Goal: Contribute content: Add original content to the website for others to see

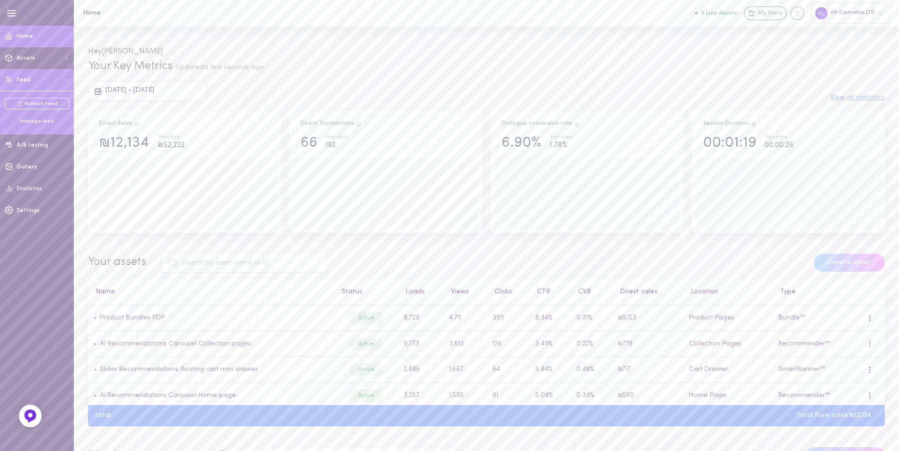
click at [36, 121] on div "Manage feed" at bounding box center [37, 121] width 64 height 7
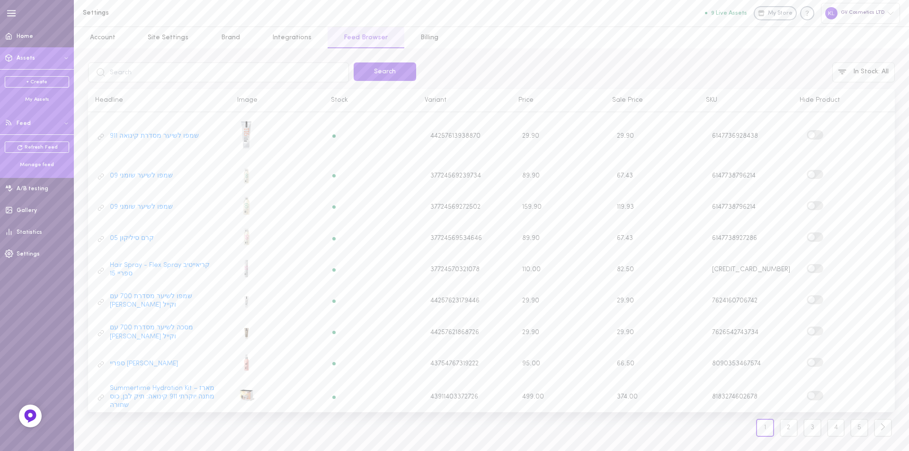
click at [38, 98] on div "My Assets" at bounding box center [37, 99] width 64 height 7
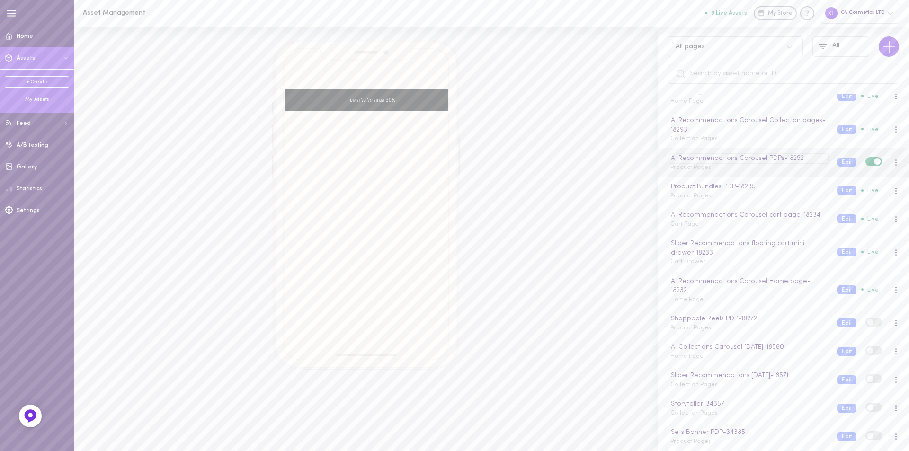
scroll to position [77, 0]
click at [752, 404] on div "Storyteller - 34357" at bounding box center [748, 404] width 159 height 10
click at [894, 407] on div at bounding box center [895, 408] width 2 height 7
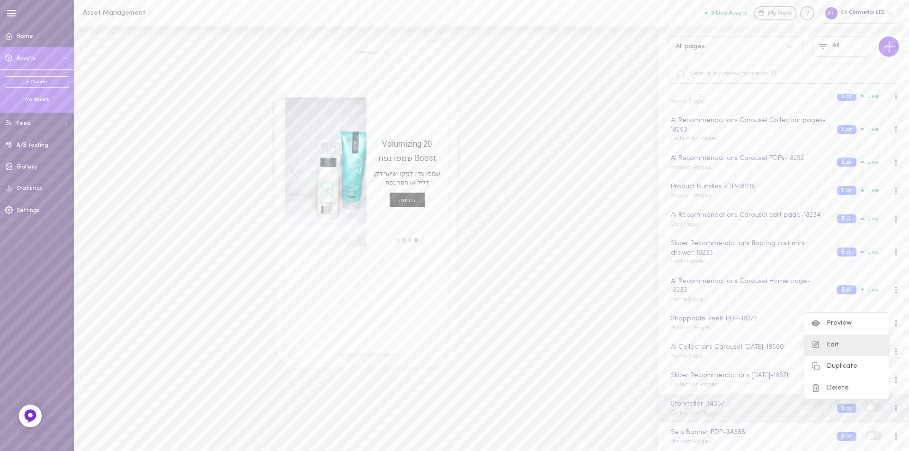
click at [847, 341] on div "Edit" at bounding box center [846, 346] width 84 height 22
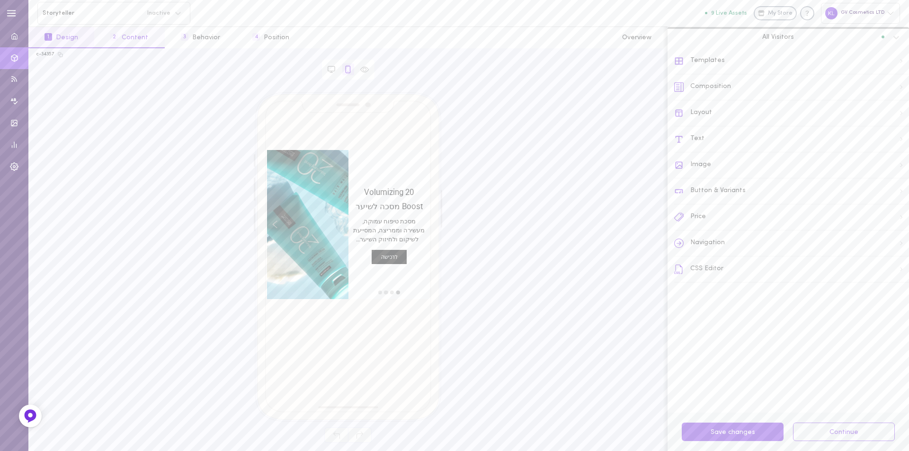
click at [134, 37] on button "2 Content" at bounding box center [129, 37] width 70 height 21
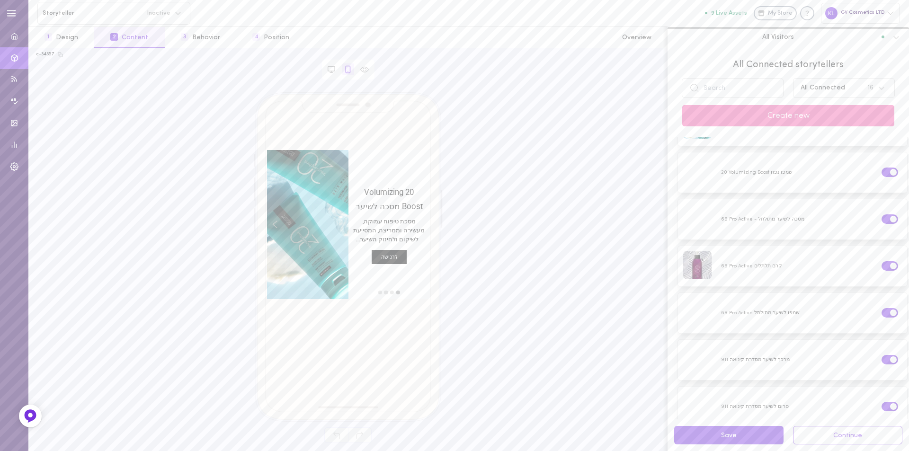
scroll to position [215, 0]
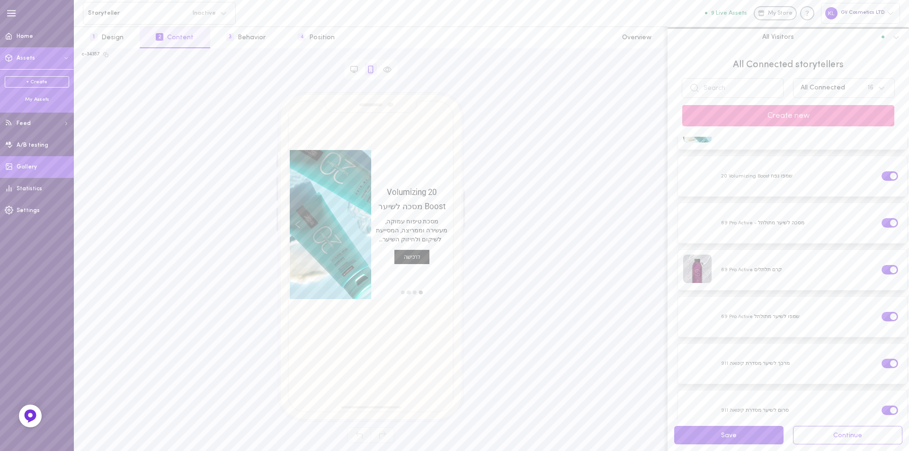
click at [26, 171] on link "Gallery" at bounding box center [37, 167] width 74 height 22
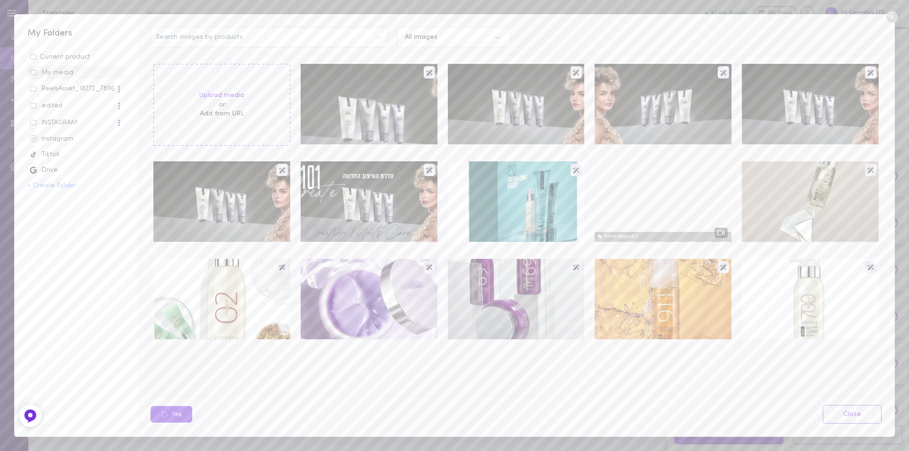
click at [57, 139] on div "Instagram" at bounding box center [76, 138] width 92 height 9
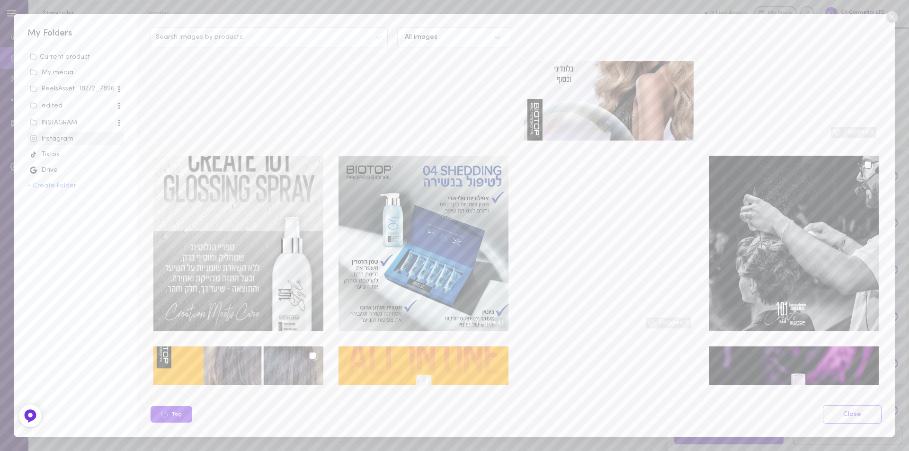
scroll to position [331, 0]
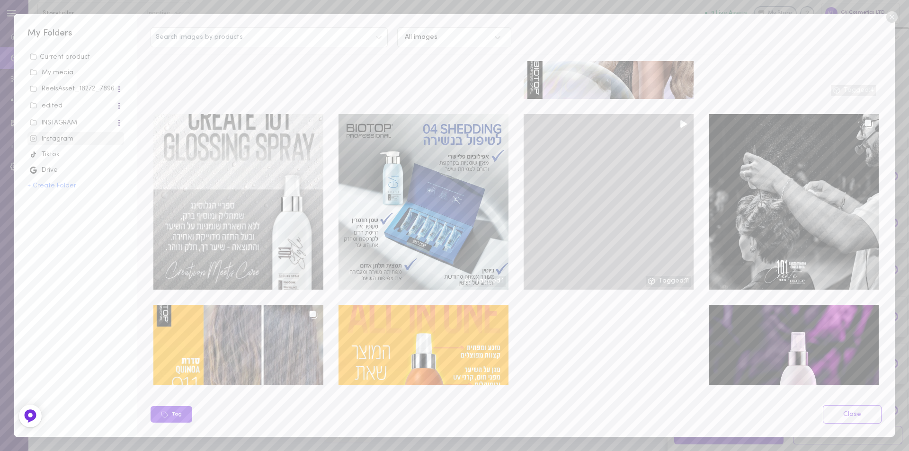
click at [639, 201] on div at bounding box center [608, 202] width 170 height 176
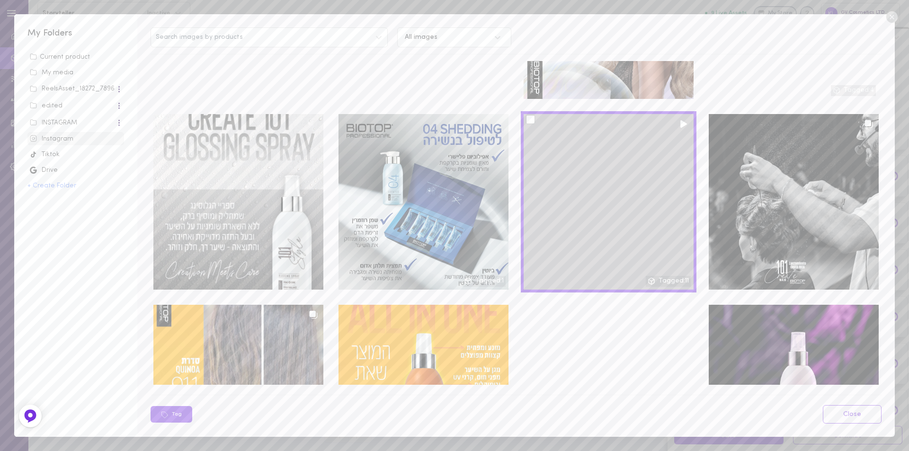
click at [669, 273] on div at bounding box center [608, 202] width 170 height 176
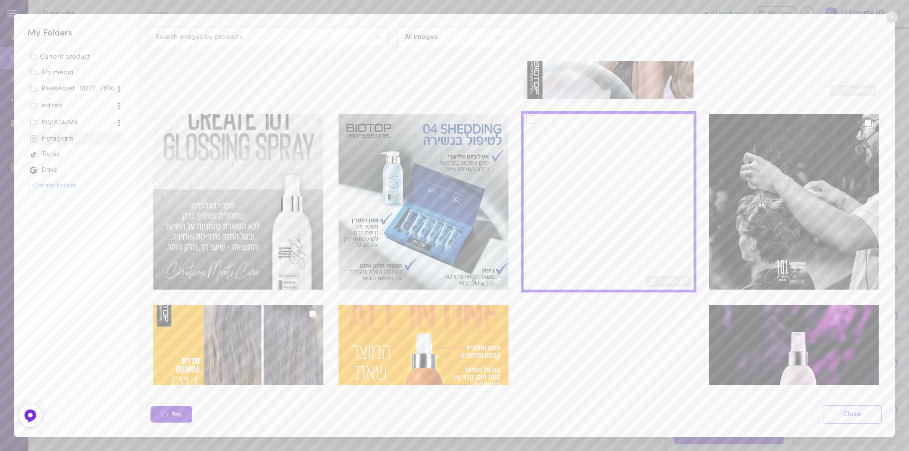
click at [178, 411] on button "Tag" at bounding box center [171, 414] width 42 height 17
click at [169, 411] on button "Tag" at bounding box center [171, 414] width 42 height 17
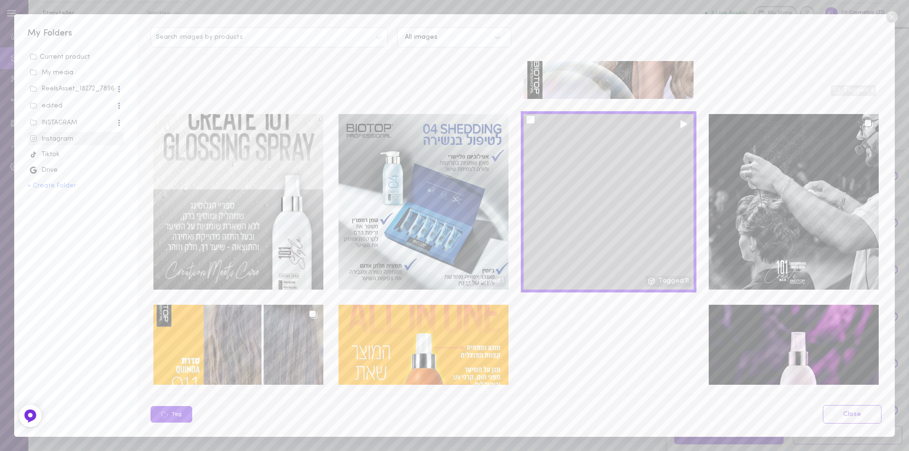
click at [564, 210] on div at bounding box center [608, 202] width 170 height 176
click at [665, 274] on div at bounding box center [608, 202] width 170 height 176
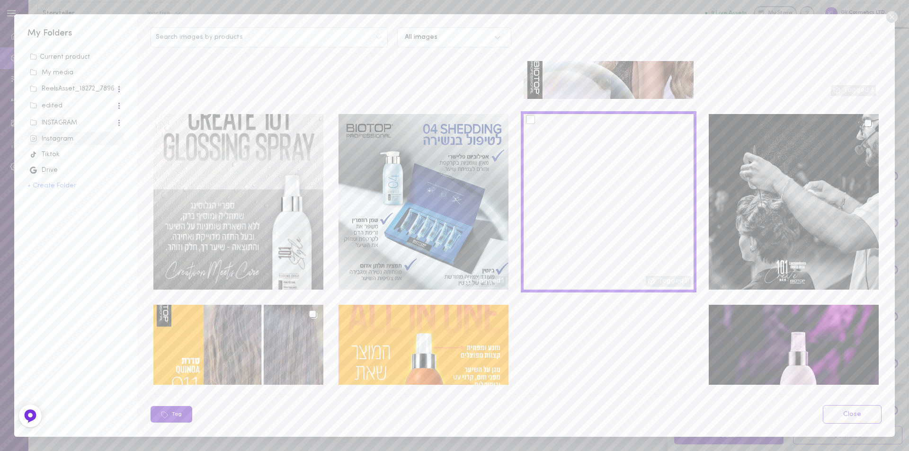
click at [171, 407] on button "Tag" at bounding box center [171, 414] width 42 height 17
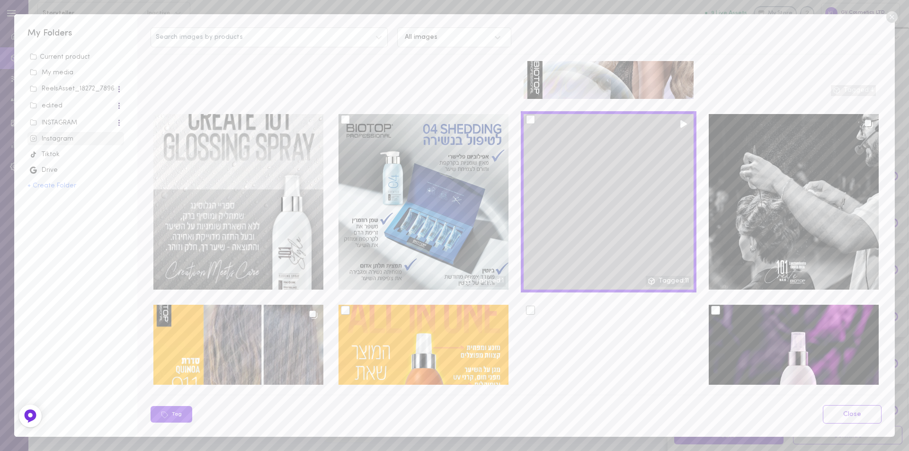
click at [528, 115] on div at bounding box center [530, 119] width 9 height 9
click at [0, 0] on input "checkbox" at bounding box center [0, 0] width 0 height 0
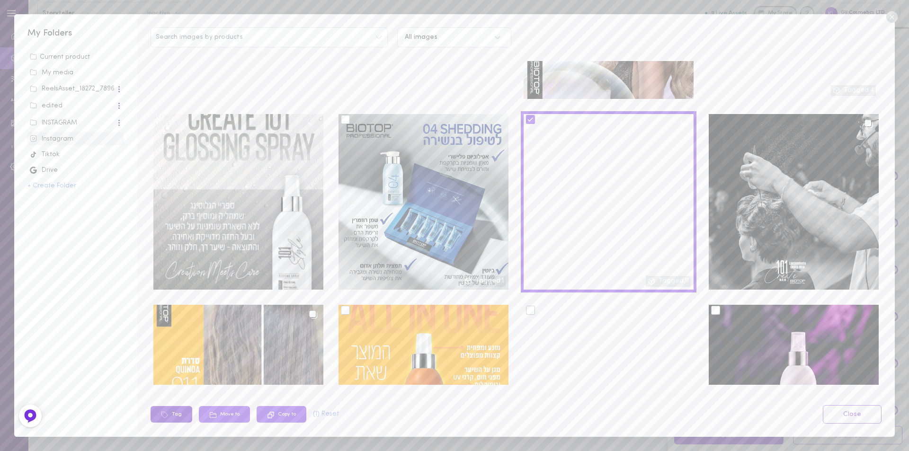
click at [177, 414] on button "Tag" at bounding box center [171, 414] width 42 height 17
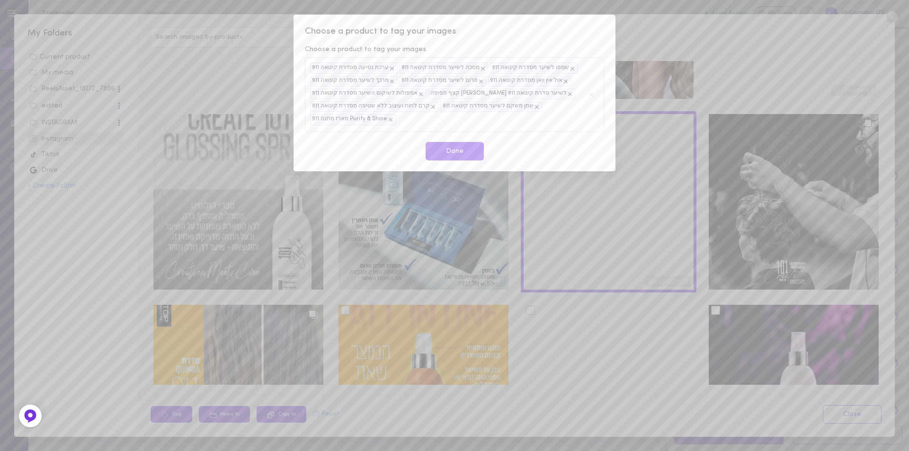
click at [389, 121] on icon at bounding box center [391, 120] width 4 height 4
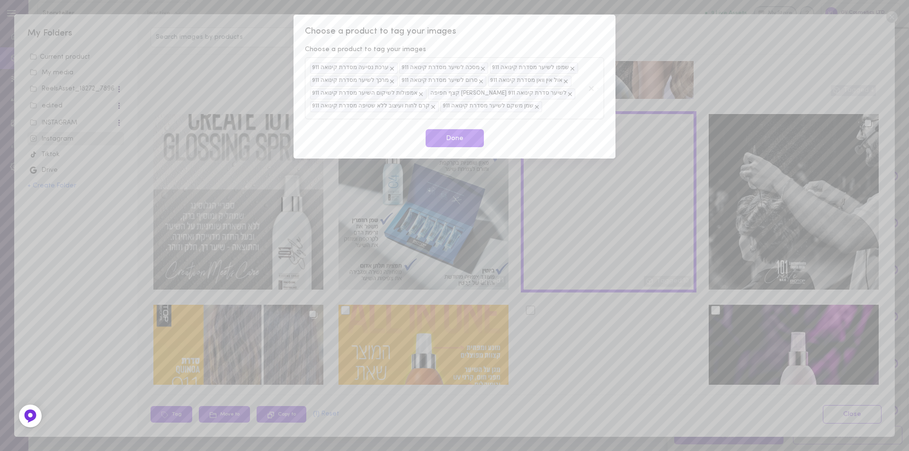
click at [430, 109] on icon at bounding box center [433, 107] width 7 height 7
click at [401, 108] on div "שמן משקם לשיער מסדרת קינואה 911" at bounding box center [361, 106] width 102 height 11
click at [403, 107] on icon at bounding box center [406, 107] width 7 height 7
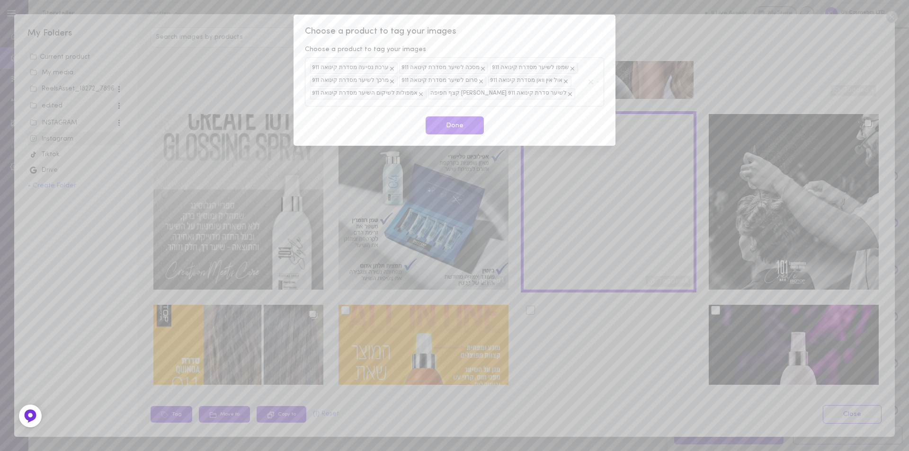
click at [417, 94] on icon at bounding box center [420, 94] width 7 height 7
click at [450, 94] on icon at bounding box center [452, 94] width 4 height 4
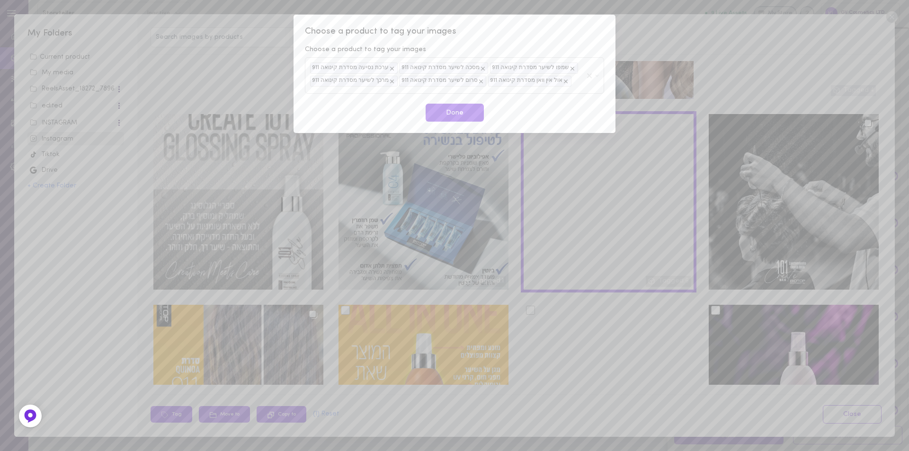
click at [389, 82] on icon at bounding box center [392, 81] width 7 height 7
click at [473, 81] on icon at bounding box center [476, 81] width 7 height 7
click at [389, 81] on icon at bounding box center [391, 82] width 4 height 4
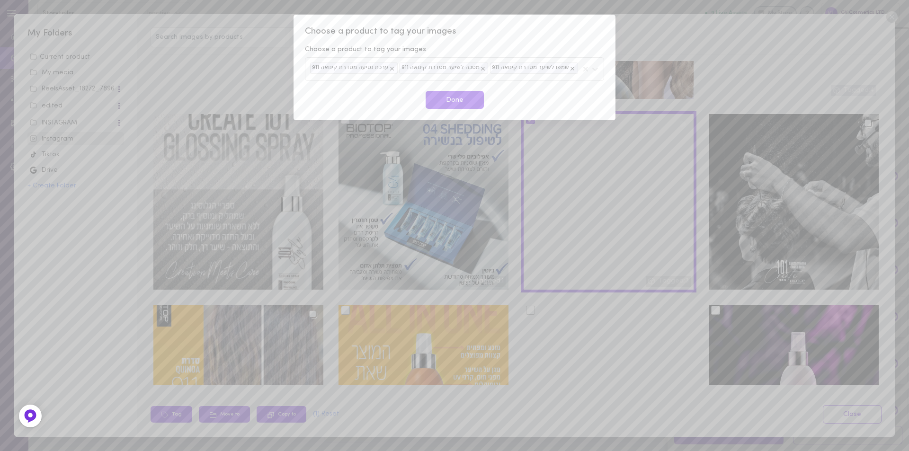
click at [389, 67] on icon at bounding box center [392, 68] width 7 height 7
click at [390, 68] on icon at bounding box center [393, 68] width 7 height 7
click at [389, 70] on icon at bounding box center [392, 68] width 7 height 7
click at [455, 93] on button "Done" at bounding box center [454, 94] width 58 height 18
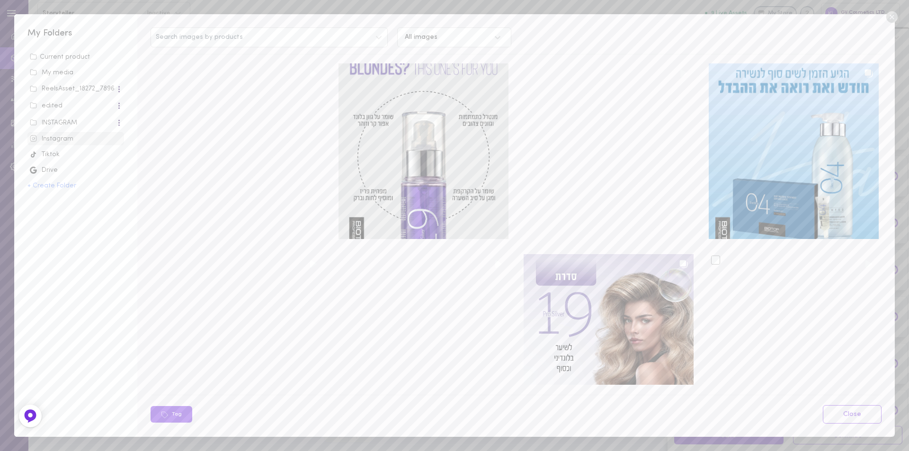
scroll to position [0, 0]
click at [890, 19] on icon at bounding box center [891, 17] width 14 height 14
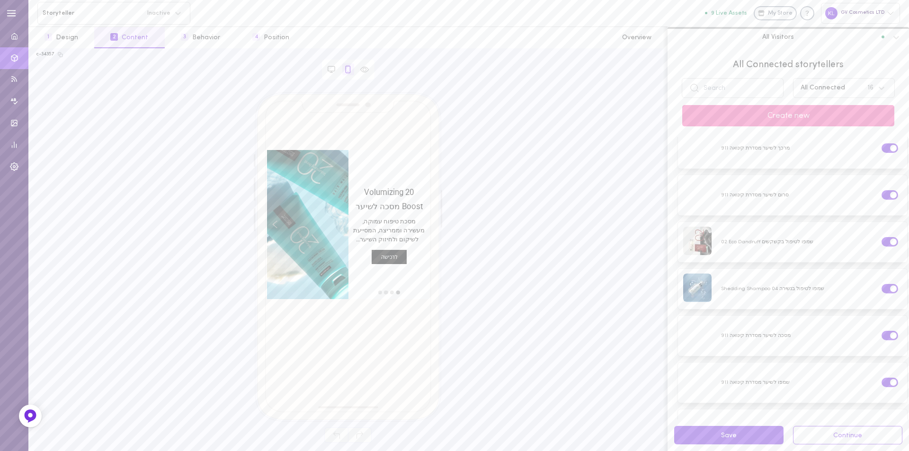
scroll to position [451, 0]
click at [757, 346] on div at bounding box center [792, 362] width 229 height 40
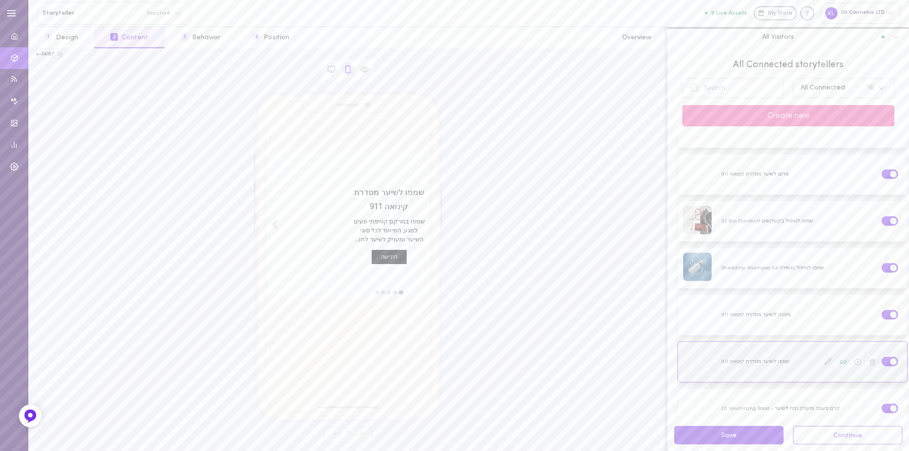
click at [824, 358] on icon at bounding box center [828, 362] width 8 height 8
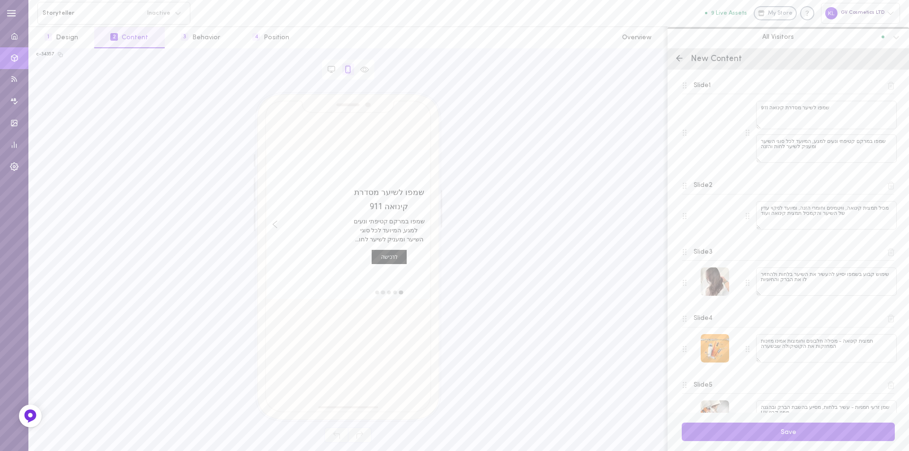
scroll to position [0, 0]
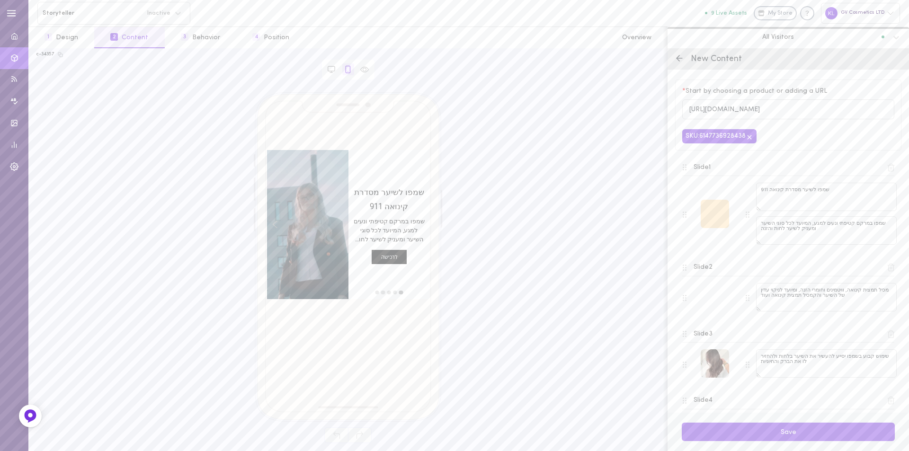
click at [714, 212] on div at bounding box center [714, 214] width 28 height 28
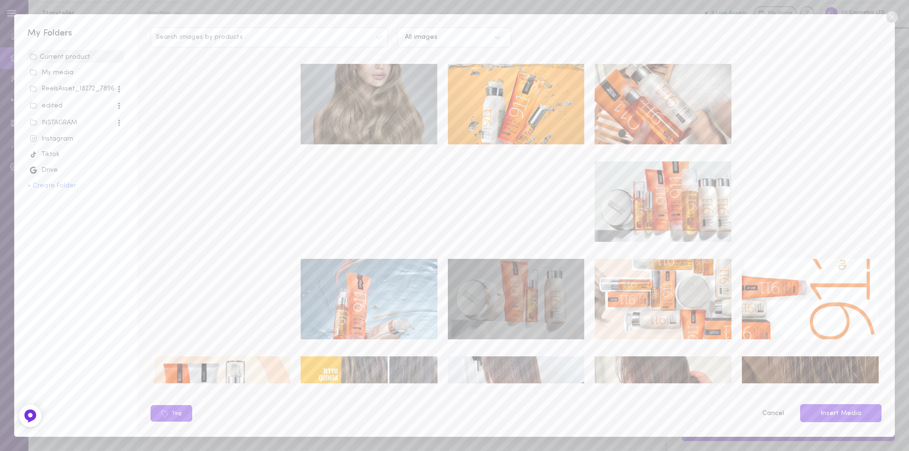
click at [163, 84] on video at bounding box center [221, 104] width 137 height 80
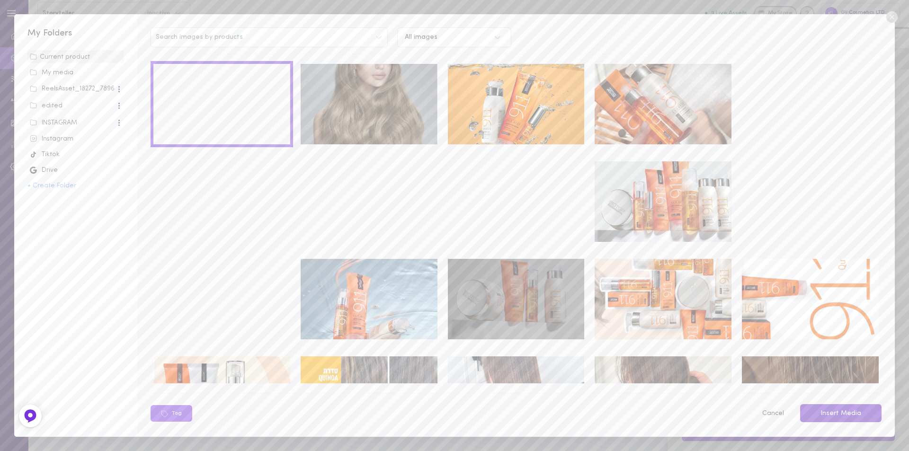
click at [846, 415] on button "Insert Media" at bounding box center [840, 413] width 81 height 18
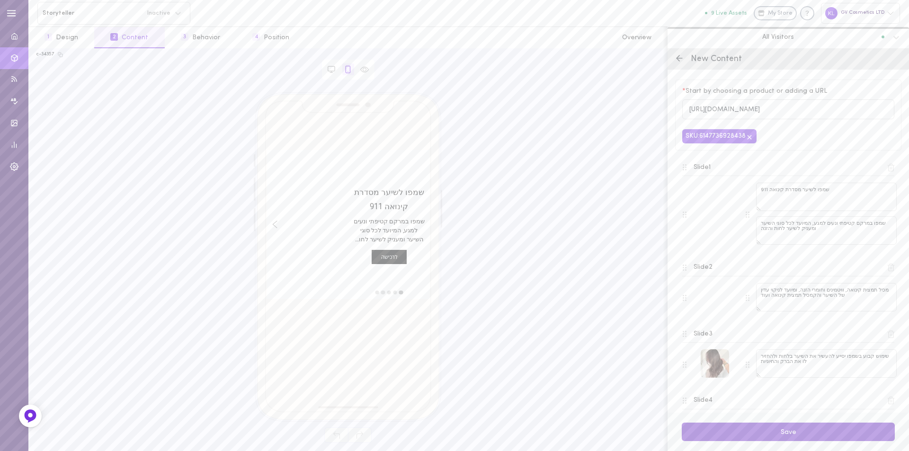
click at [804, 428] on button "Save" at bounding box center [787, 432] width 213 height 18
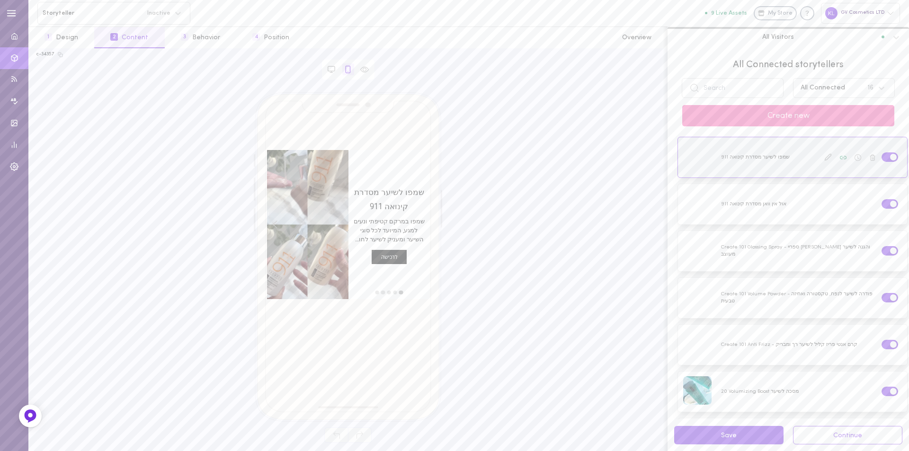
click at [824, 157] on icon at bounding box center [828, 157] width 8 height 8
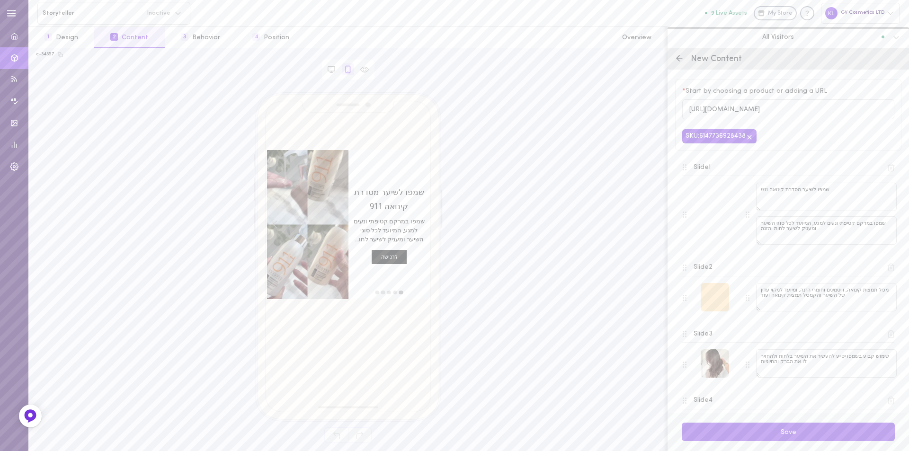
click at [715, 295] on div at bounding box center [714, 297] width 28 height 28
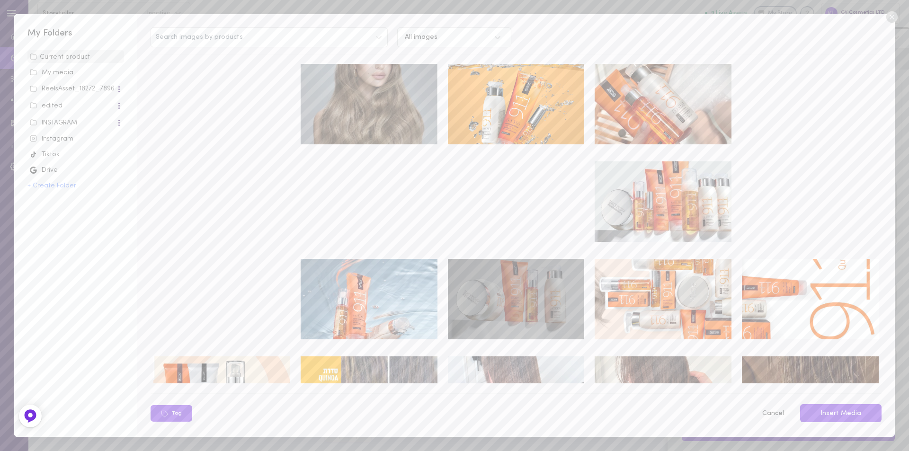
click at [502, 191] on video at bounding box center [516, 201] width 137 height 80
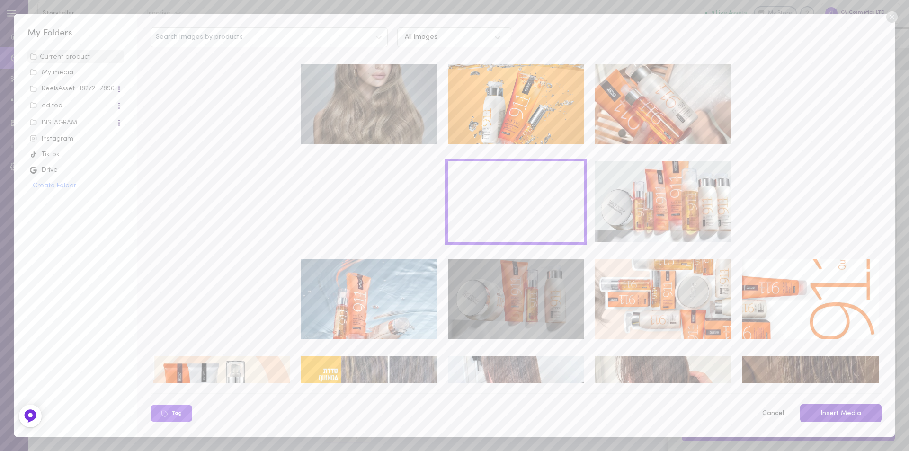
click at [843, 413] on button "Insert Media" at bounding box center [840, 413] width 81 height 18
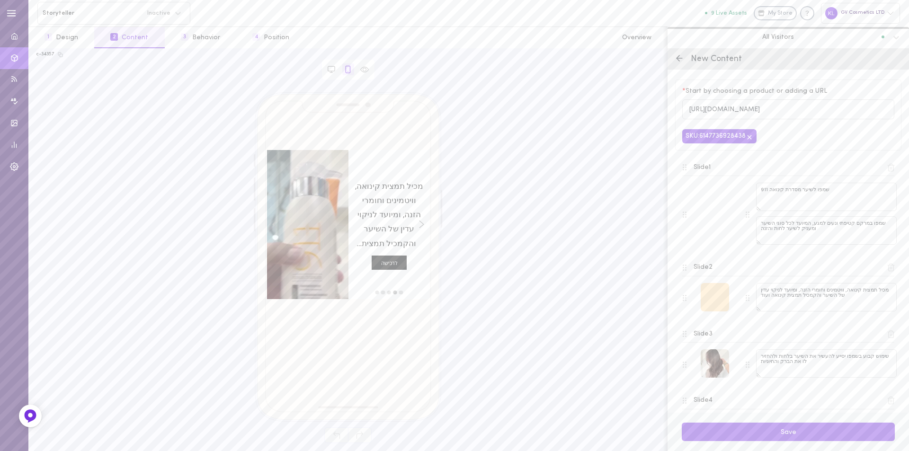
click at [716, 297] on div at bounding box center [714, 297] width 28 height 28
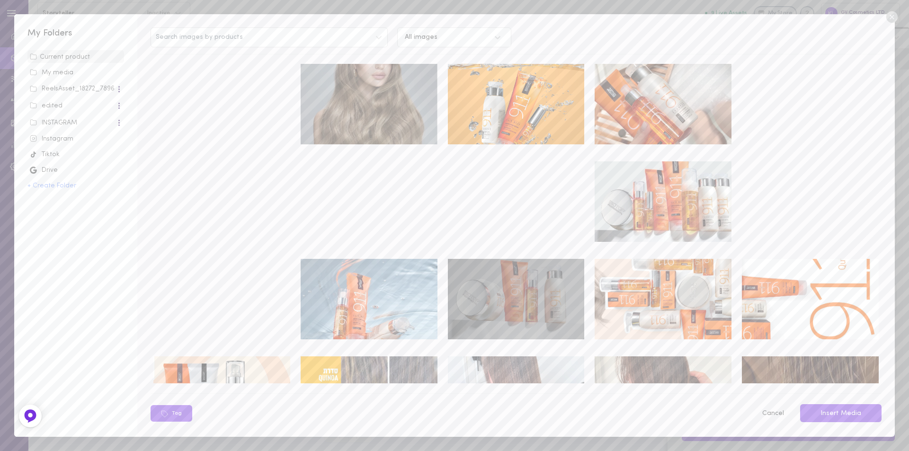
click at [60, 140] on div "Instagram" at bounding box center [76, 138] width 92 height 9
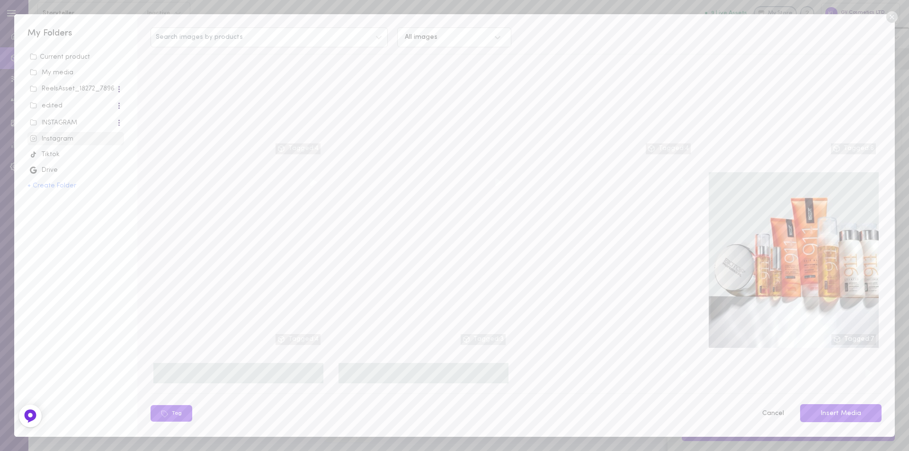
scroll to position [5136, 0]
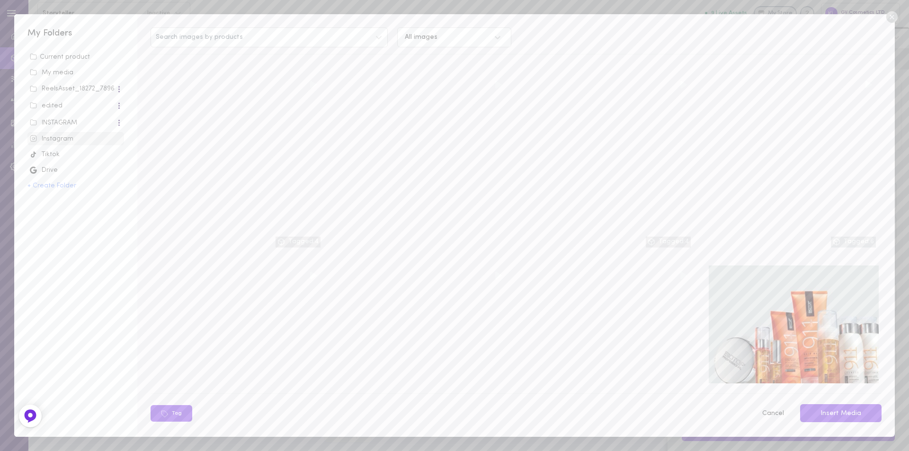
click at [71, 123] on div "INSTAGRAM" at bounding box center [73, 122] width 86 height 9
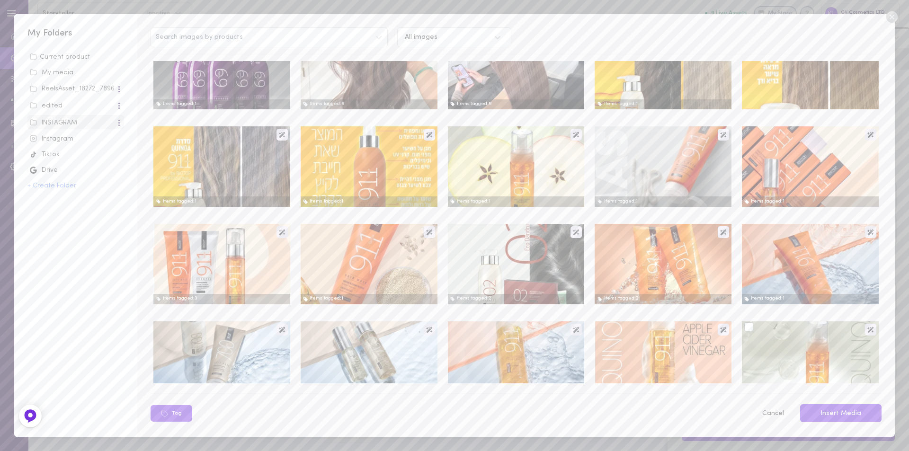
scroll to position [0, 0]
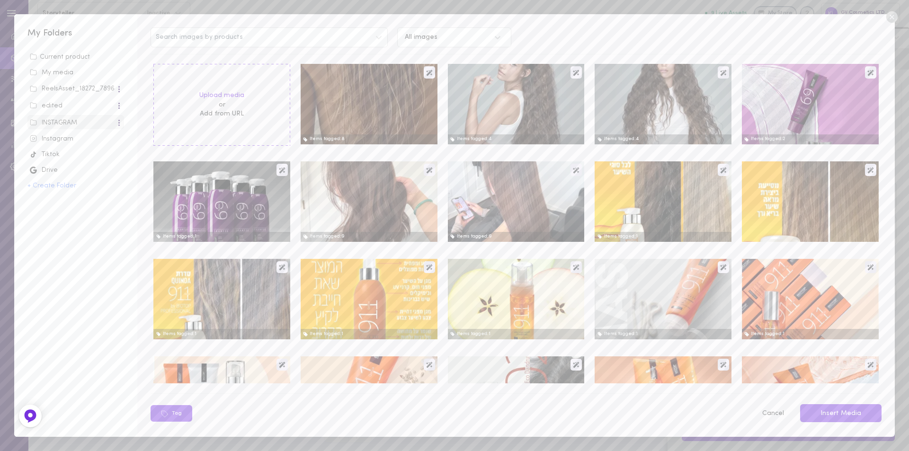
click at [69, 140] on div "Instagram" at bounding box center [76, 138] width 92 height 9
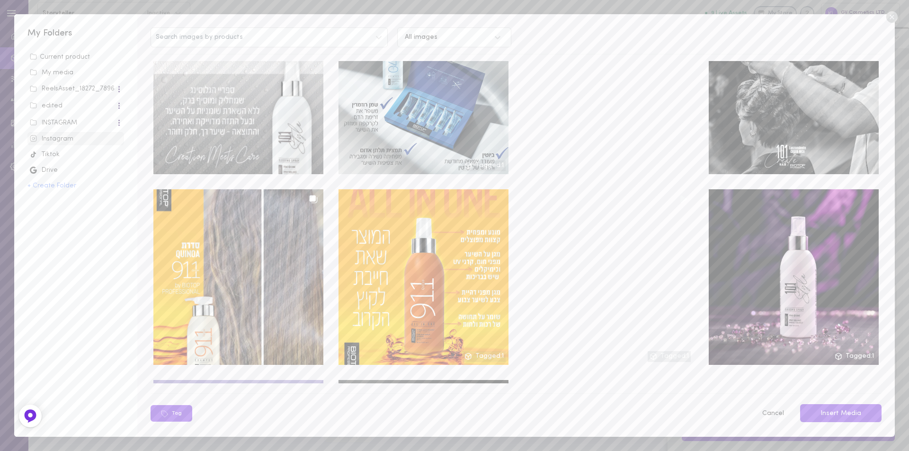
scroll to position [334, 0]
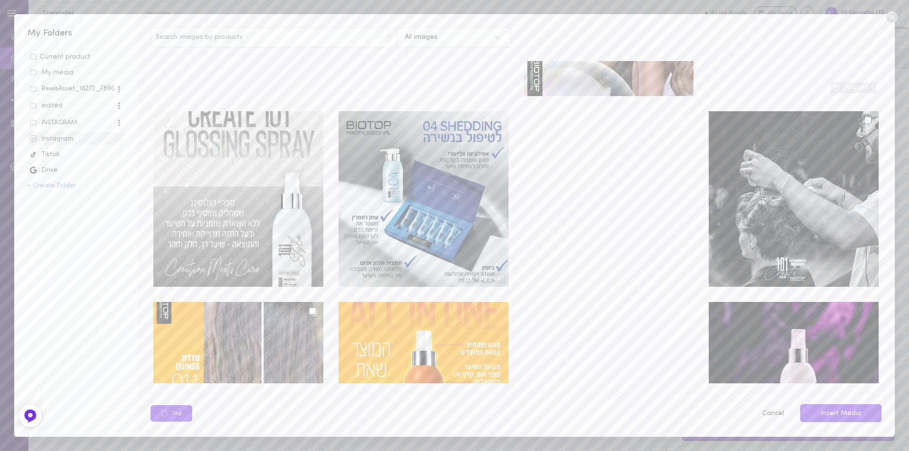
click at [81, 122] on div "INSTAGRAM" at bounding box center [73, 122] width 86 height 9
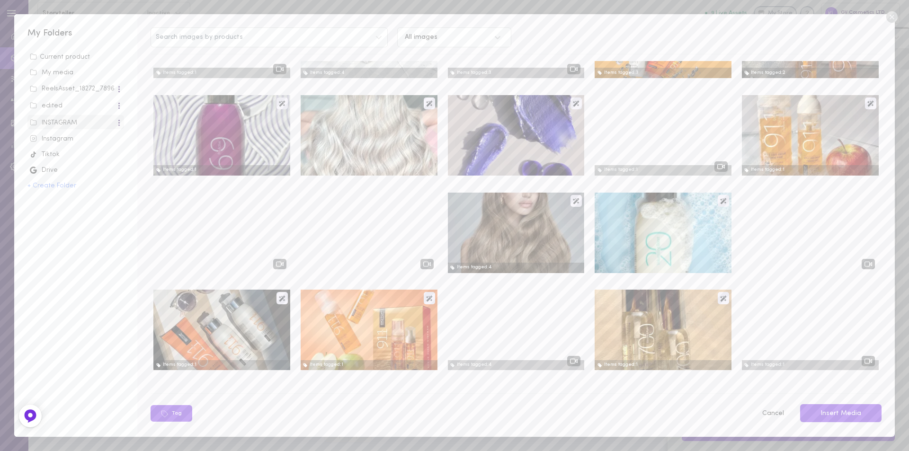
scroll to position [1701, 0]
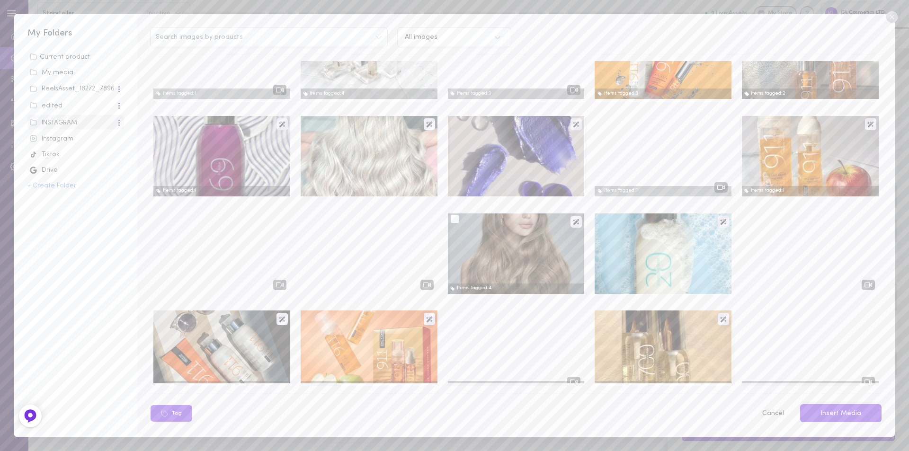
click at [462, 227] on div at bounding box center [516, 253] width 137 height 80
click at [451, 219] on div at bounding box center [454, 218] width 9 height 9
click at [0, 0] on input "checkbox" at bounding box center [0, 0] width 0 height 0
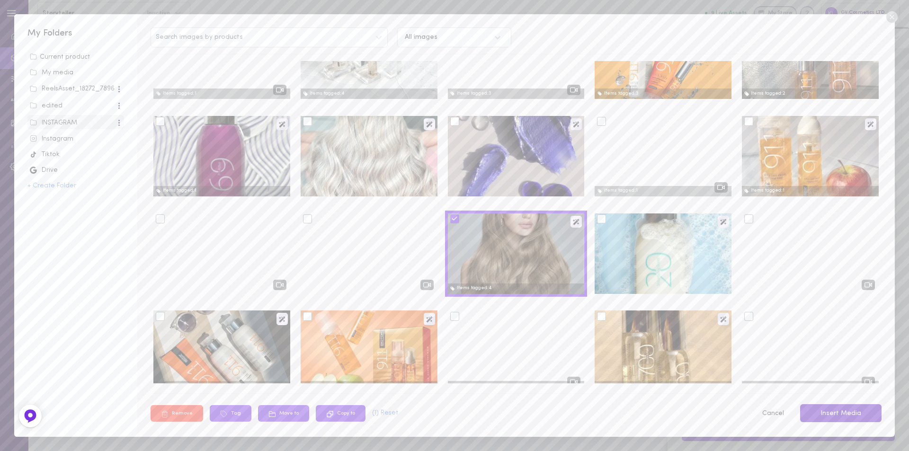
click at [847, 411] on button "Insert Media" at bounding box center [840, 413] width 81 height 18
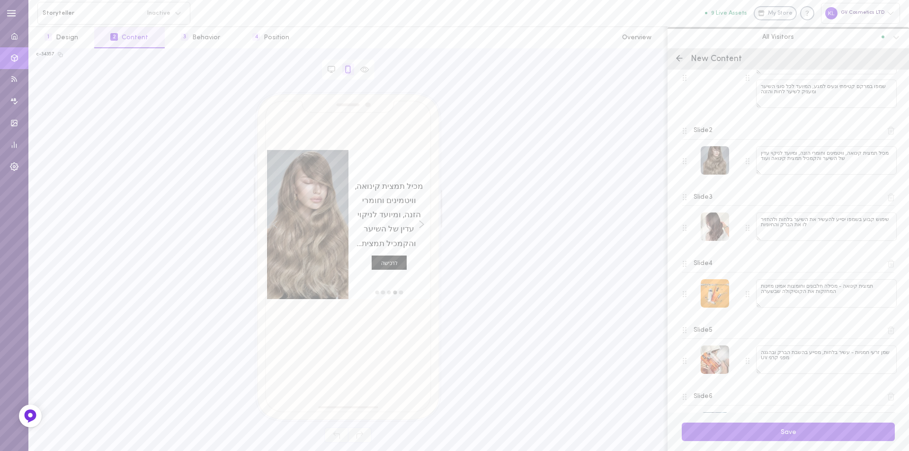
scroll to position [51, 0]
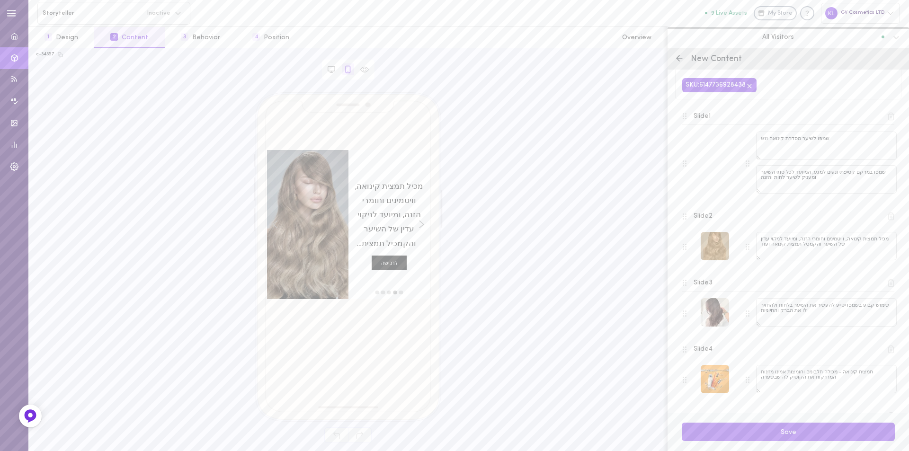
click at [712, 247] on div at bounding box center [714, 246] width 28 height 28
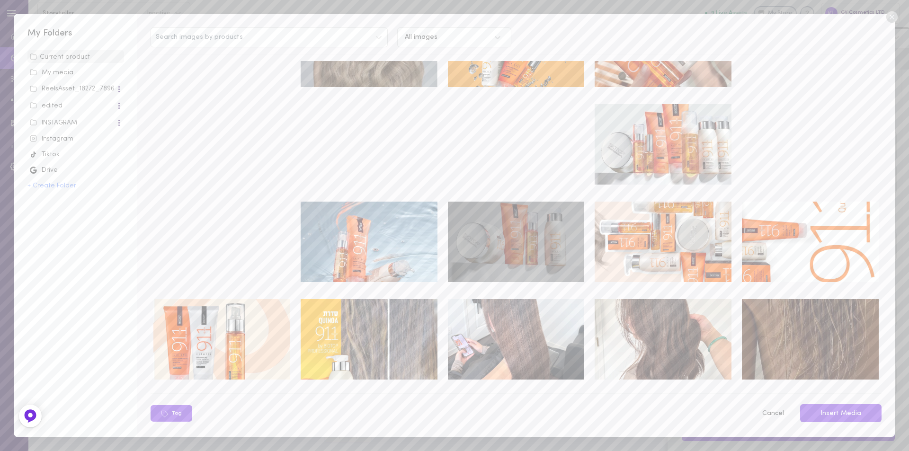
scroll to position [165, 0]
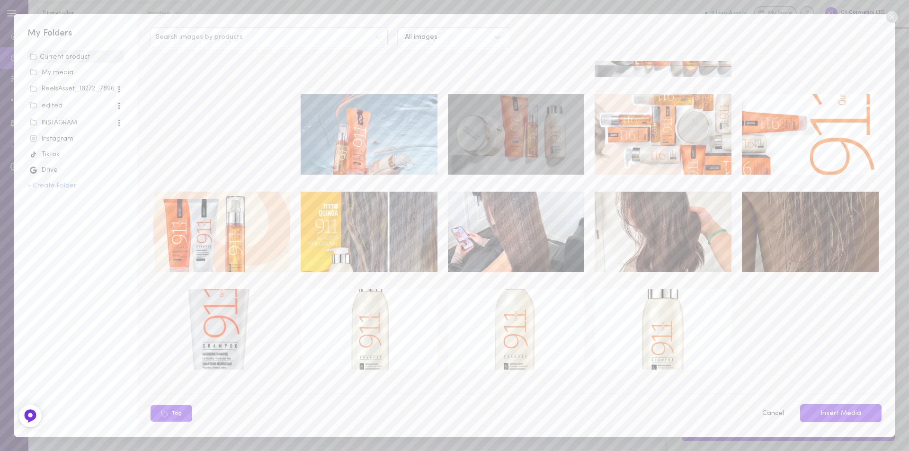
click at [43, 120] on div "INSTAGRAM" at bounding box center [73, 122] width 86 height 9
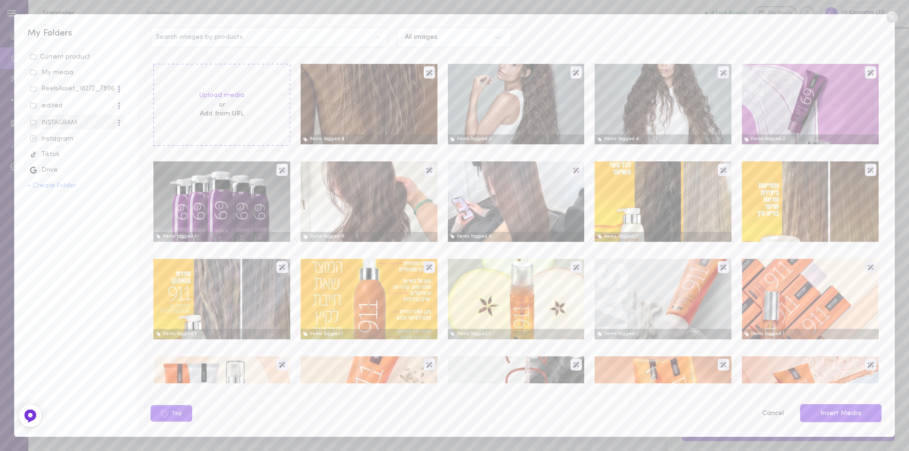
click at [54, 140] on div "Instagram" at bounding box center [76, 138] width 92 height 9
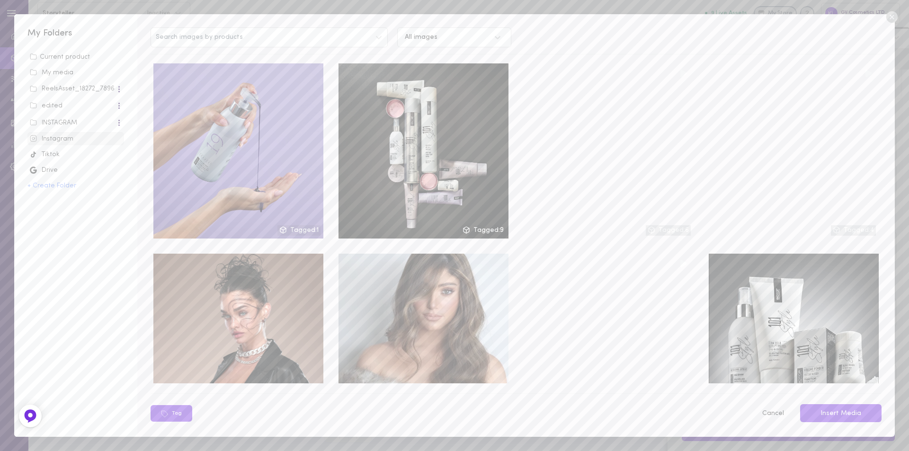
scroll to position [807, 0]
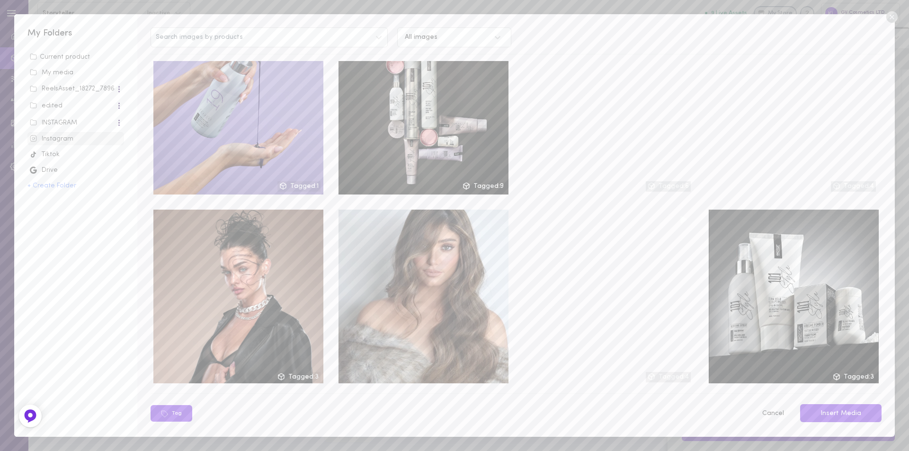
click at [65, 123] on div "INSTAGRAM" at bounding box center [73, 122] width 86 height 9
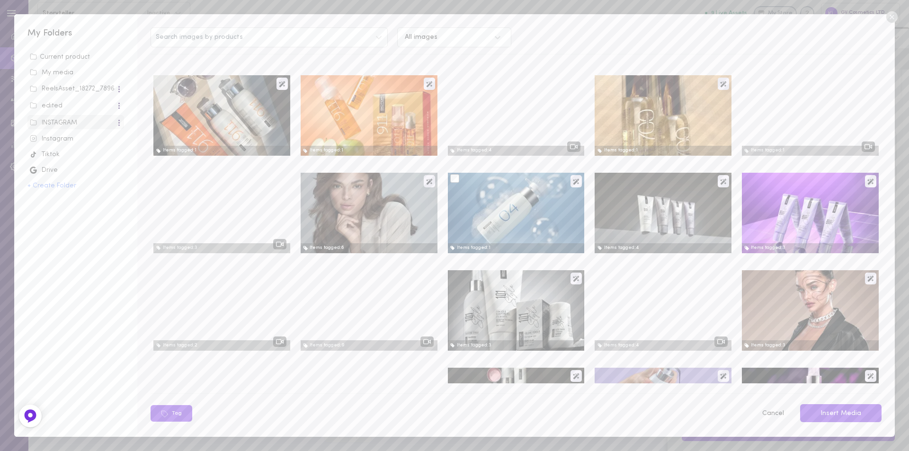
scroll to position [1940, 0]
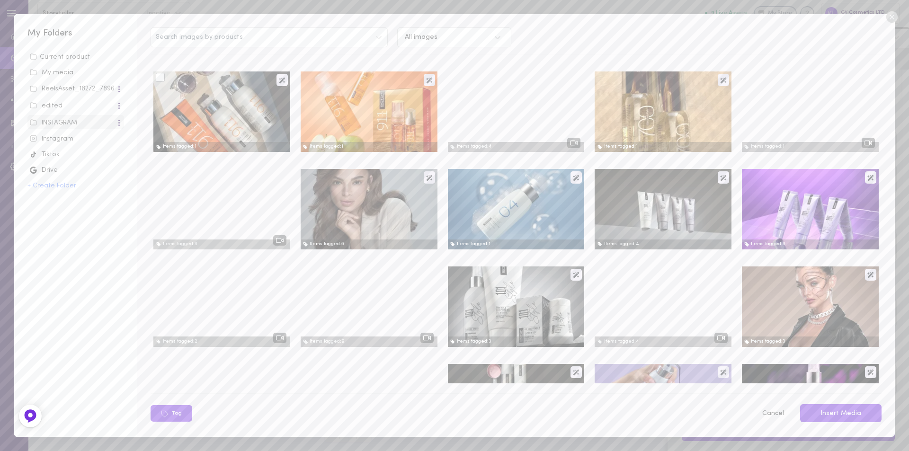
click at [198, 106] on div at bounding box center [221, 111] width 137 height 80
click at [161, 75] on div at bounding box center [160, 77] width 9 height 9
click at [0, 0] on input "checkbox" at bounding box center [0, 0] width 0 height 0
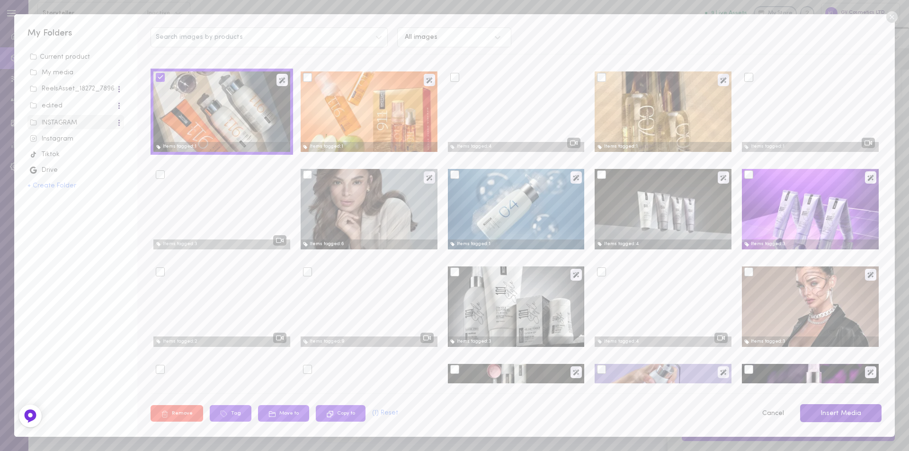
click at [843, 414] on button "Insert Media" at bounding box center [840, 413] width 81 height 18
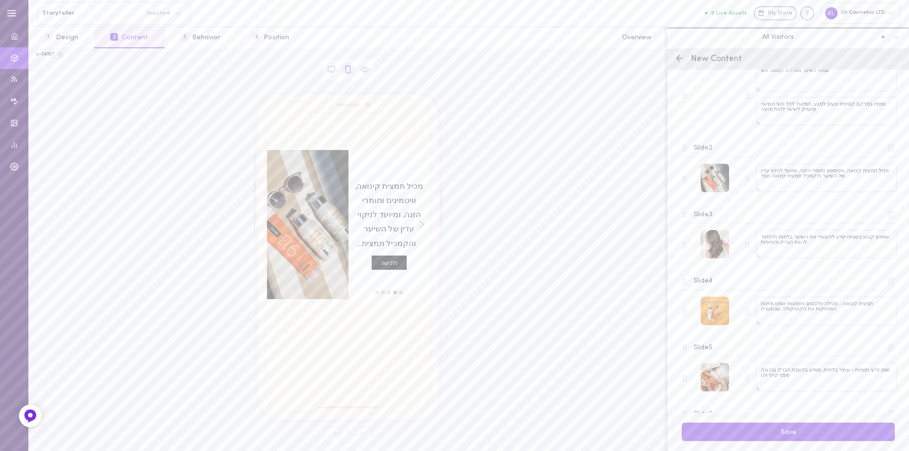
scroll to position [193, 0]
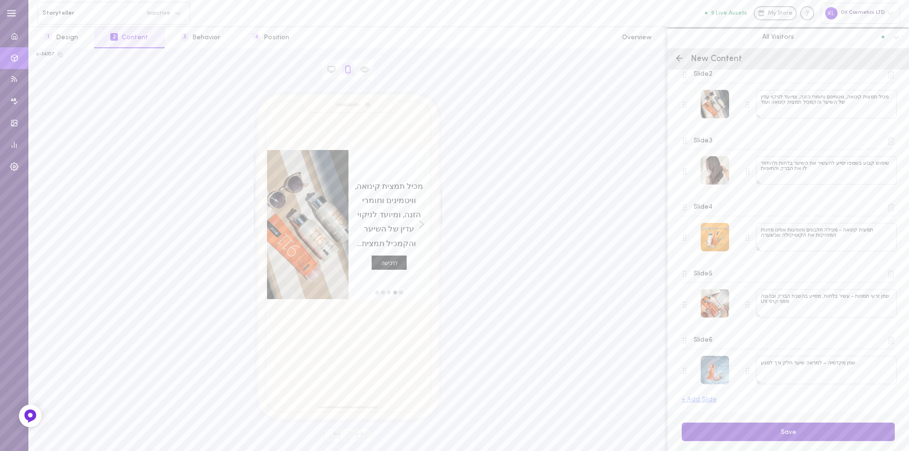
click at [802, 431] on button "Save" at bounding box center [787, 432] width 213 height 18
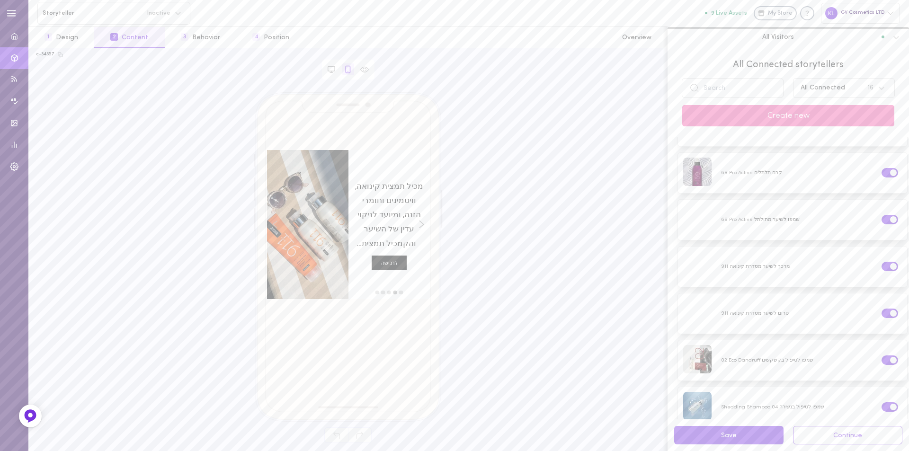
scroll to position [379, 0]
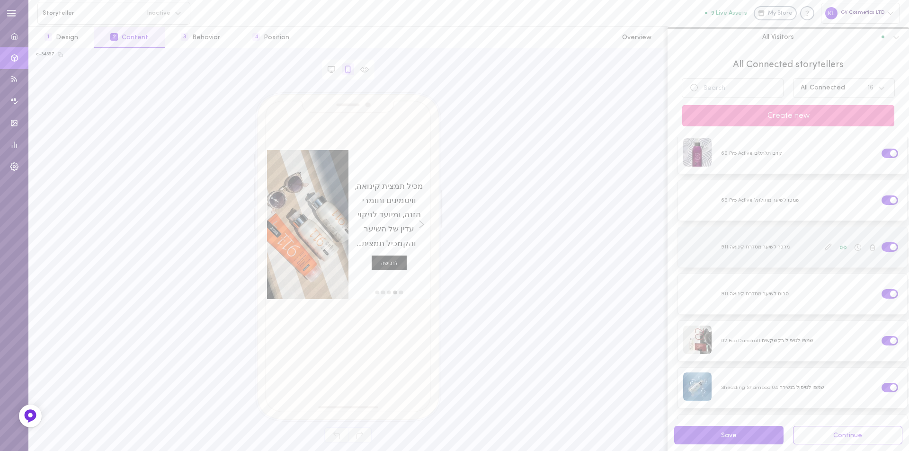
click at [824, 244] on icon at bounding box center [827, 247] width 6 height 6
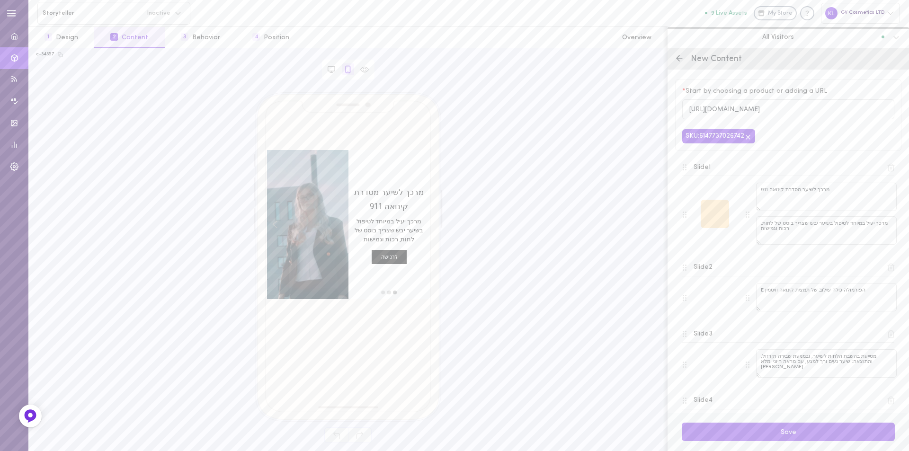
click at [712, 211] on div at bounding box center [714, 214] width 28 height 28
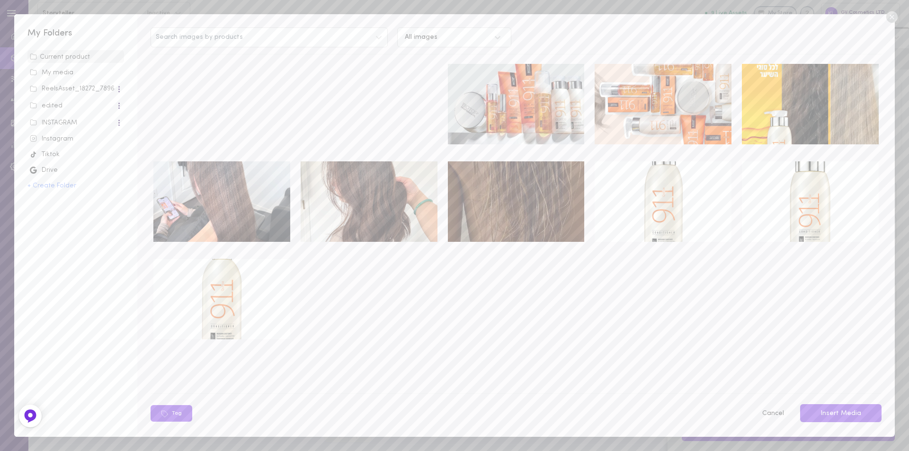
click at [59, 124] on div "INSTAGRAM" at bounding box center [73, 122] width 86 height 9
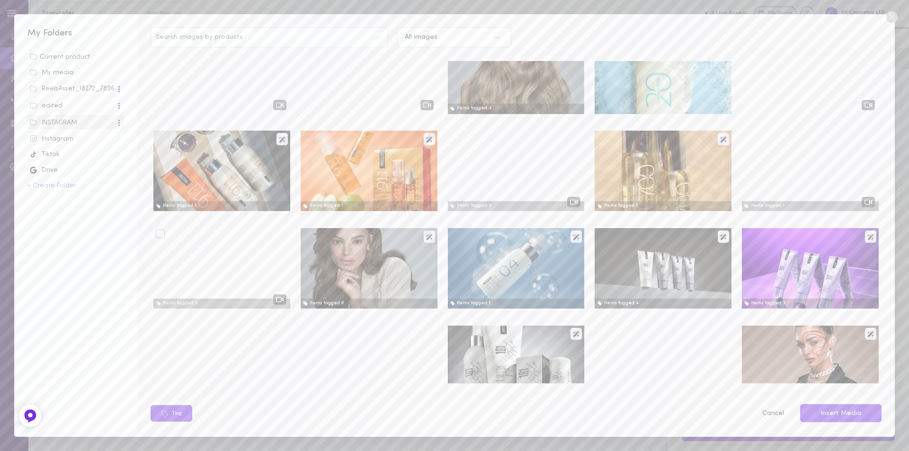
scroll to position [1846, 0]
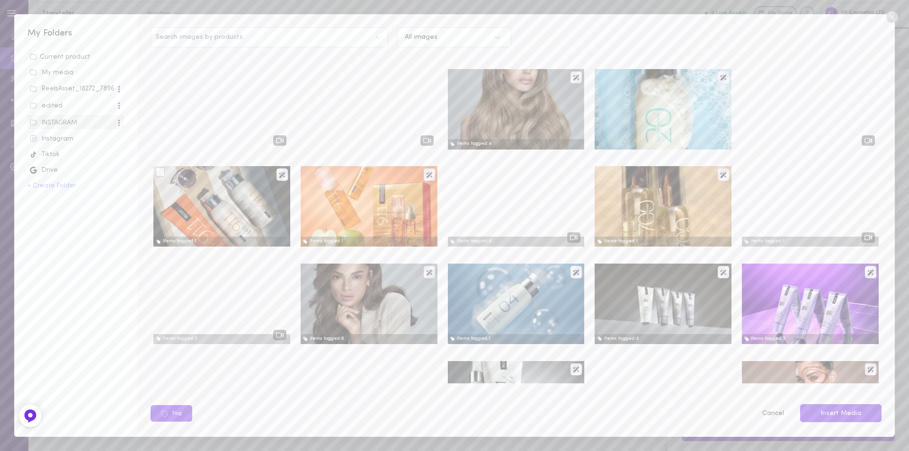
click at [192, 203] on div at bounding box center [221, 206] width 137 height 80
click at [159, 174] on div at bounding box center [160, 172] width 9 height 9
click at [0, 0] on input "checkbox" at bounding box center [0, 0] width 0 height 0
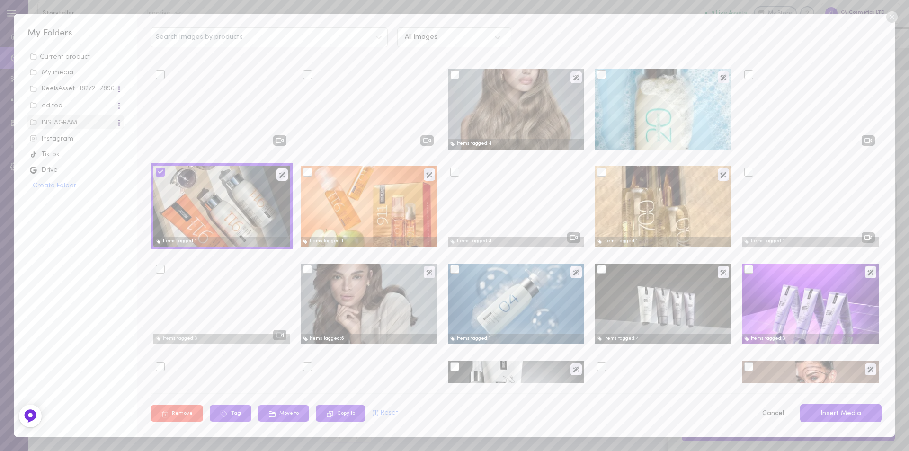
click at [847, 424] on div "Search images by products All images Upload media or Add from URL Items tagged:…" at bounding box center [515, 225] width 757 height 422
click at [851, 416] on button "Insert Media" at bounding box center [840, 413] width 81 height 18
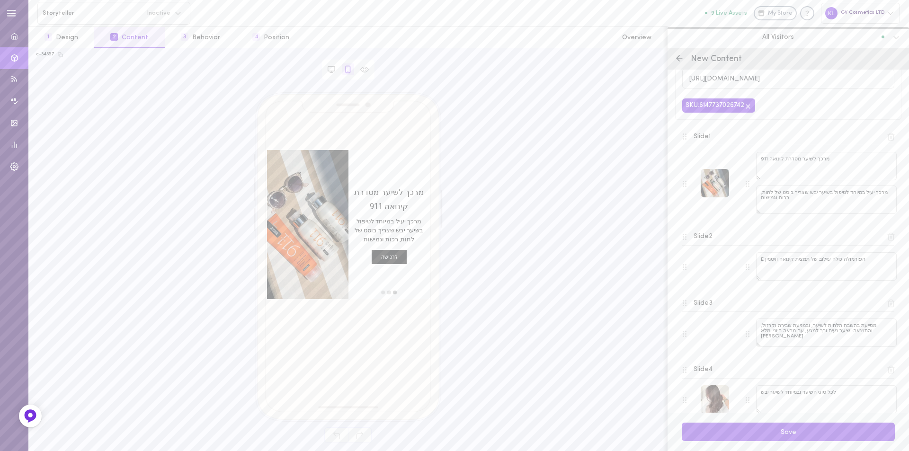
scroll to position [61, 0]
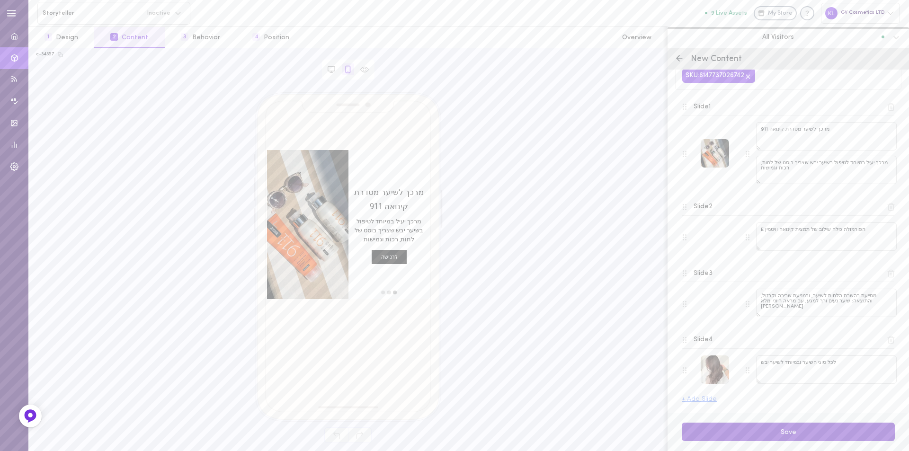
click at [804, 434] on button "Save" at bounding box center [787, 432] width 213 height 18
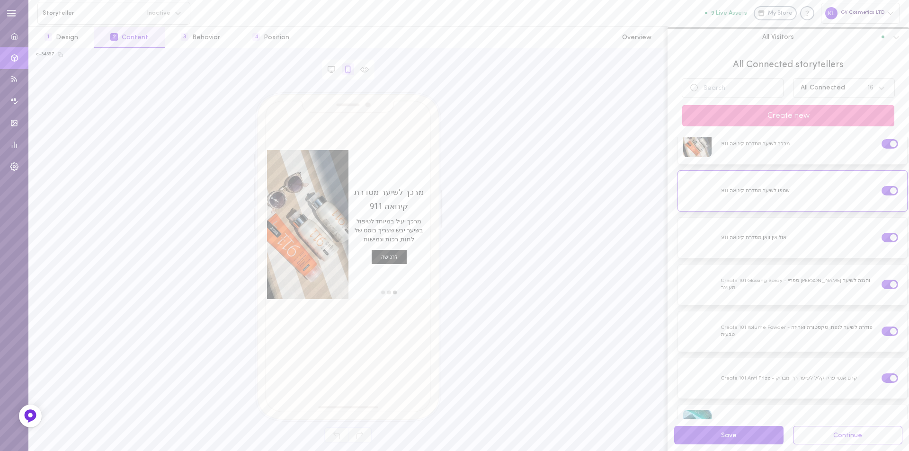
scroll to position [0, 0]
click at [742, 437] on button "Save" at bounding box center [728, 435] width 109 height 18
click at [66, 37] on button "1 Design" at bounding box center [61, 37] width 66 height 21
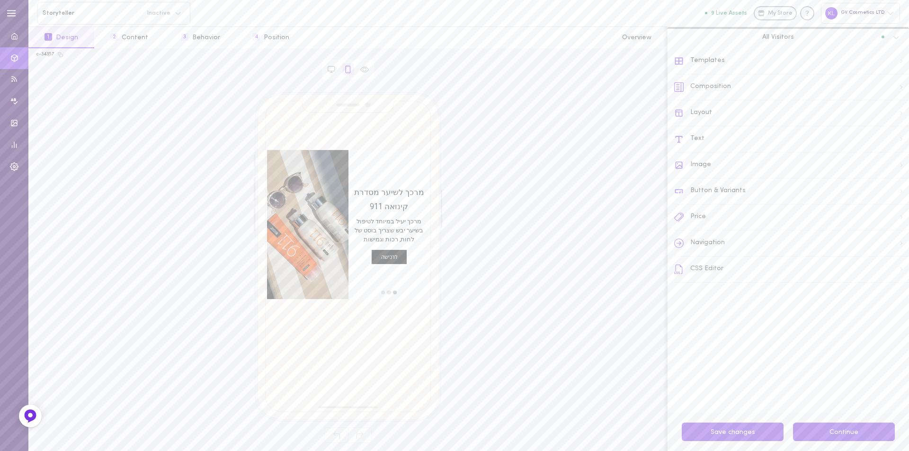
click at [854, 435] on button "Continue" at bounding box center [844, 432] width 102 height 18
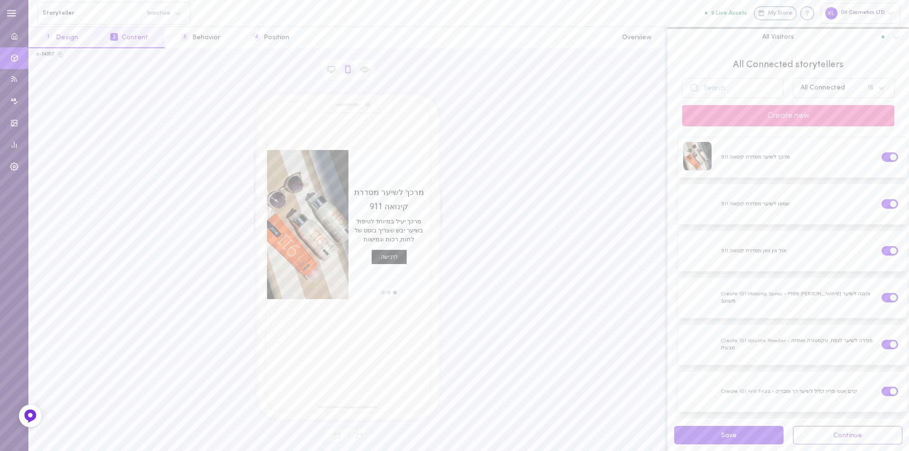
click at [67, 37] on button "1 Design" at bounding box center [61, 37] width 66 height 21
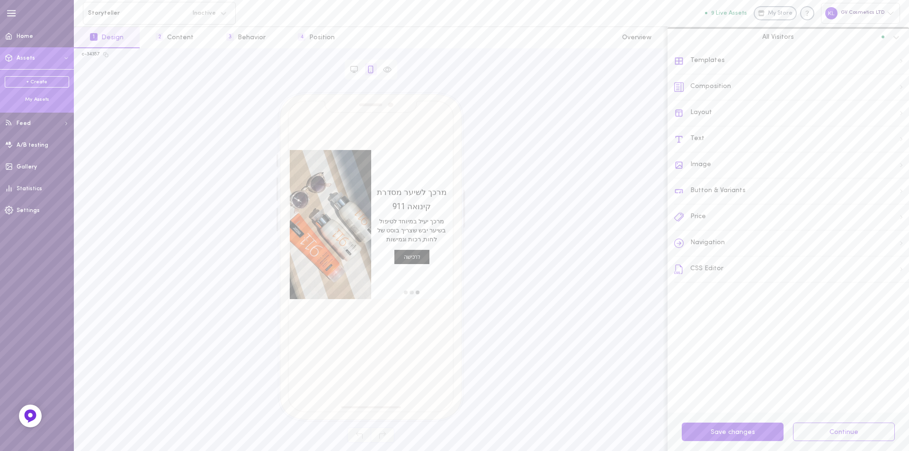
click at [39, 100] on div "My Assets" at bounding box center [37, 99] width 64 height 7
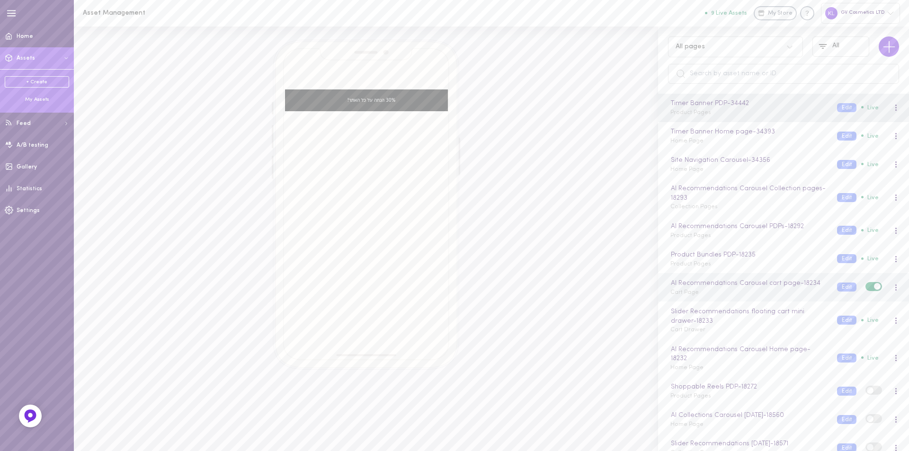
scroll to position [77, 0]
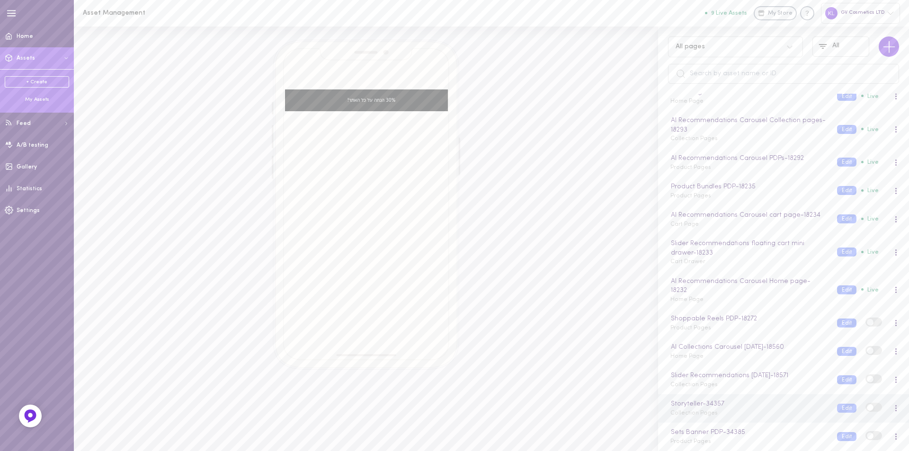
click at [866, 409] on span at bounding box center [869, 407] width 7 height 7
click at [0, 0] on input "checkbox" at bounding box center [0, 0] width 0 height 0
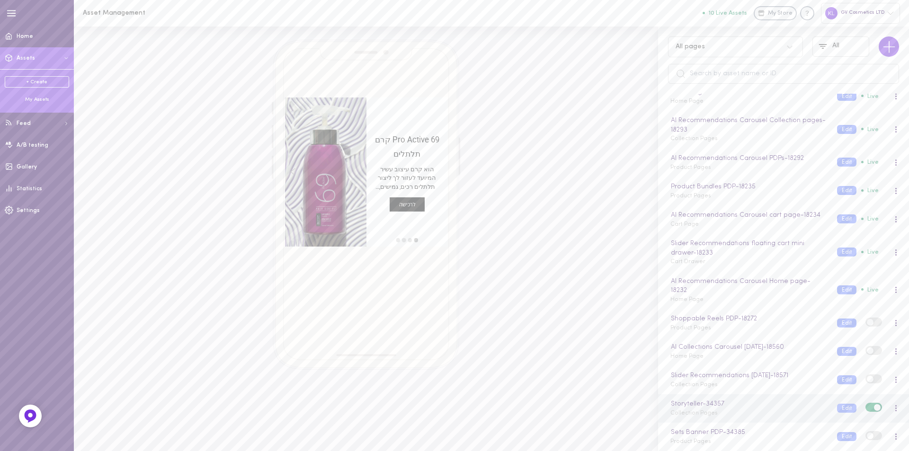
click at [894, 407] on div at bounding box center [895, 408] width 2 height 7
click at [837, 341] on div "Edit" at bounding box center [846, 345] width 84 height 22
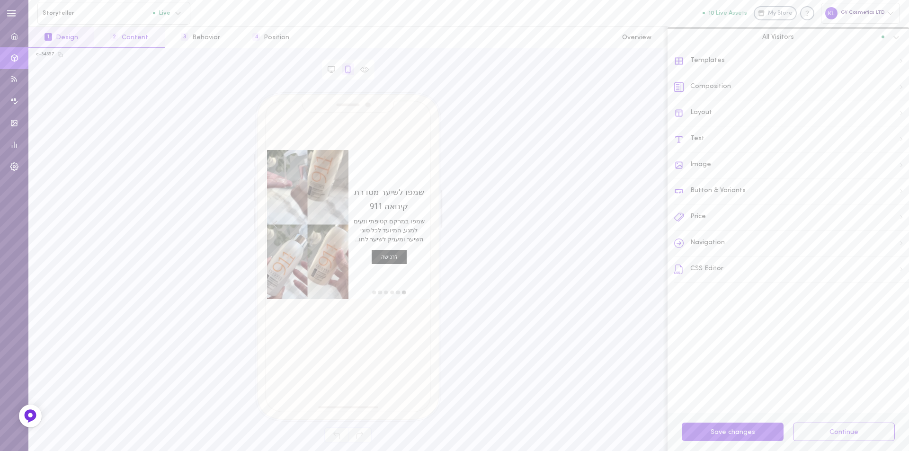
click at [141, 35] on button "2 Content" at bounding box center [129, 37] width 70 height 21
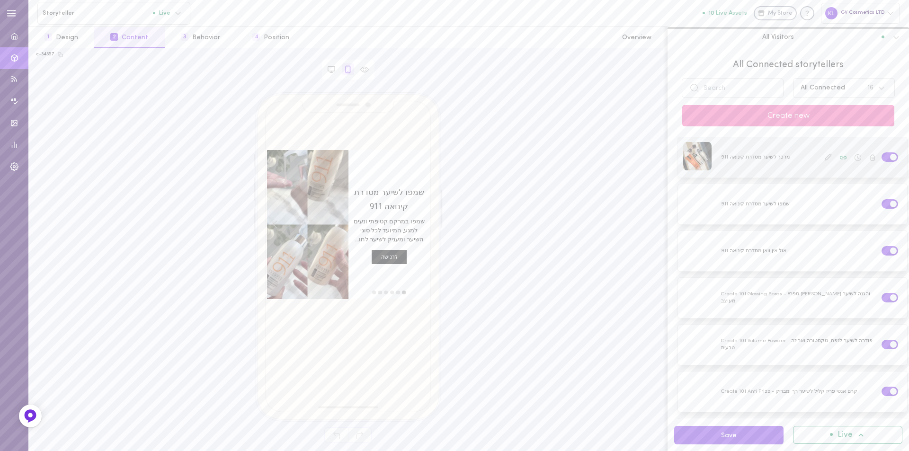
click at [824, 156] on icon at bounding box center [828, 157] width 8 height 8
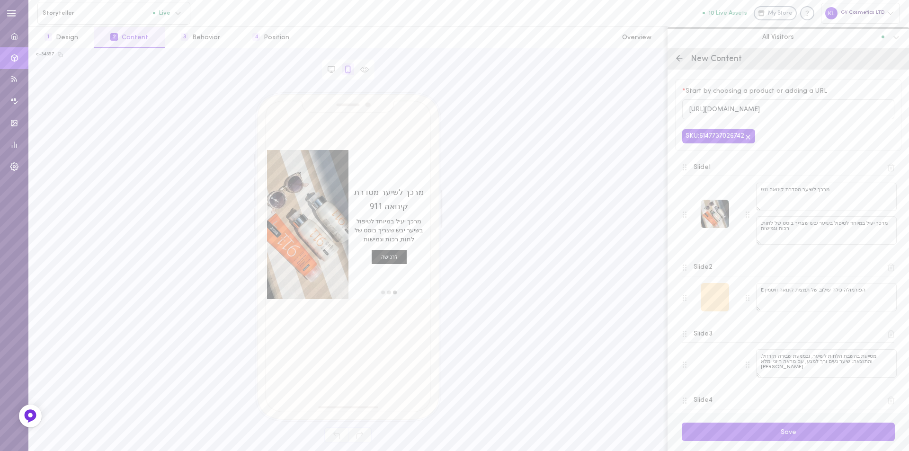
click at [712, 298] on div at bounding box center [714, 297] width 28 height 28
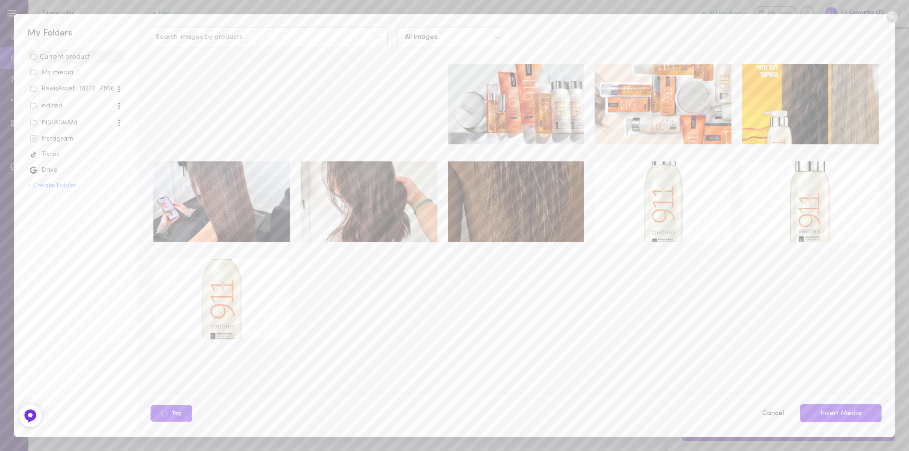
click at [67, 72] on div "My media" at bounding box center [76, 72] width 92 height 9
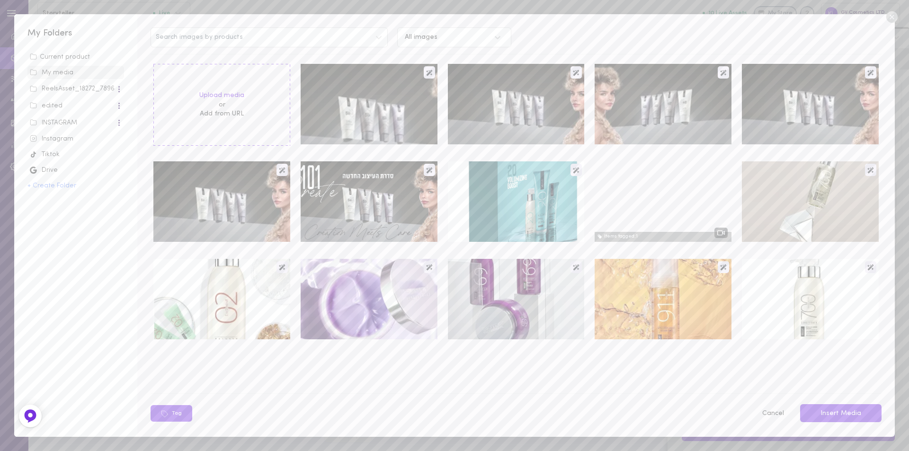
click at [59, 88] on div "ReelsAsset_18272_7896" at bounding box center [73, 88] width 86 height 9
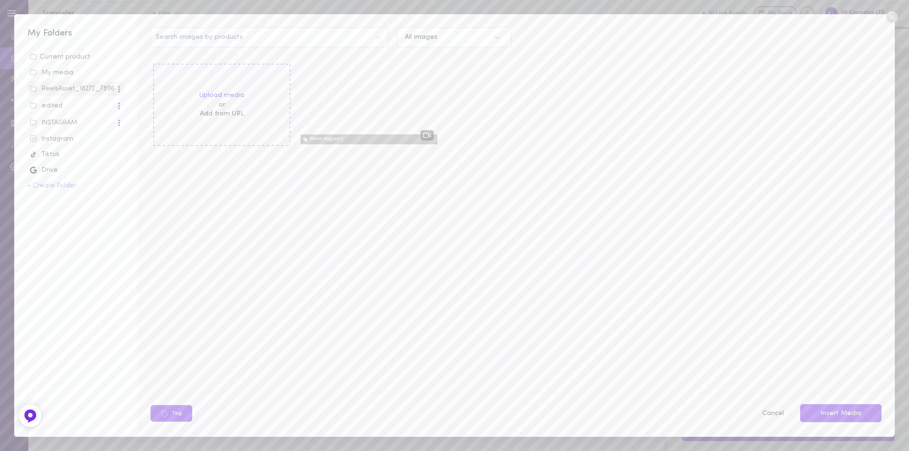
click at [59, 106] on div "edited" at bounding box center [73, 105] width 86 height 9
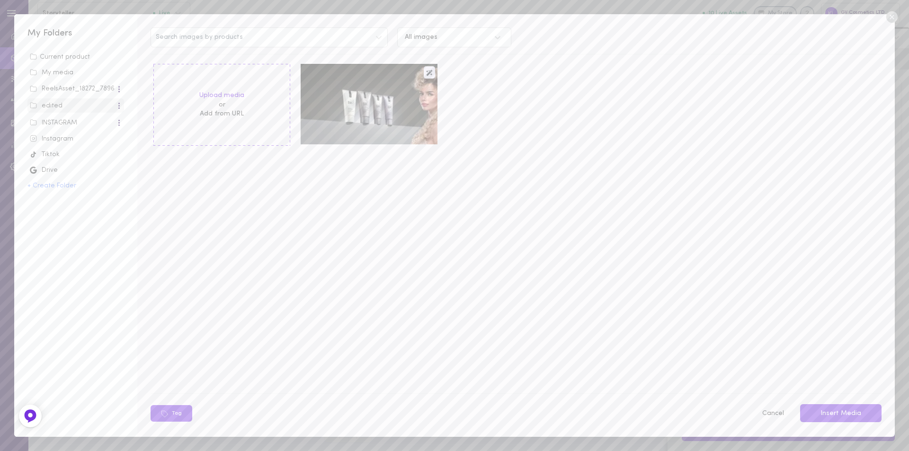
click at [62, 119] on div "INSTAGRAM" at bounding box center [73, 122] width 86 height 9
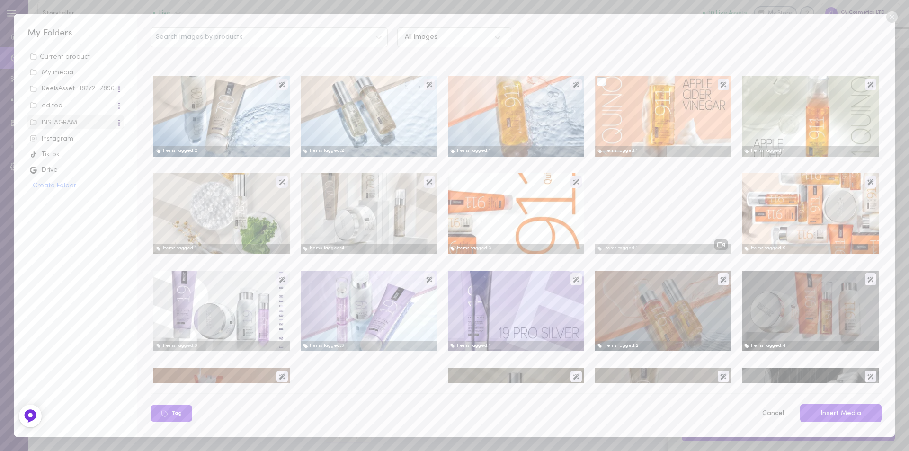
scroll to position [379, 0]
click at [67, 141] on div "Instagram" at bounding box center [76, 138] width 92 height 9
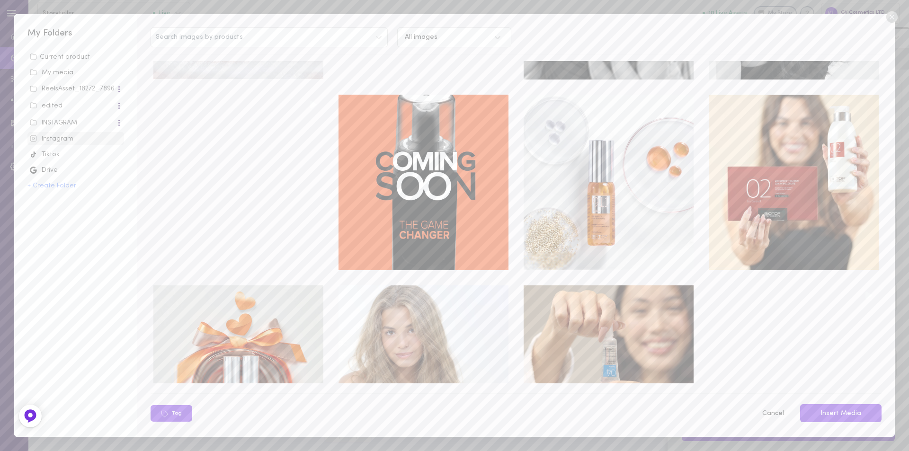
scroll to position [13799, 0]
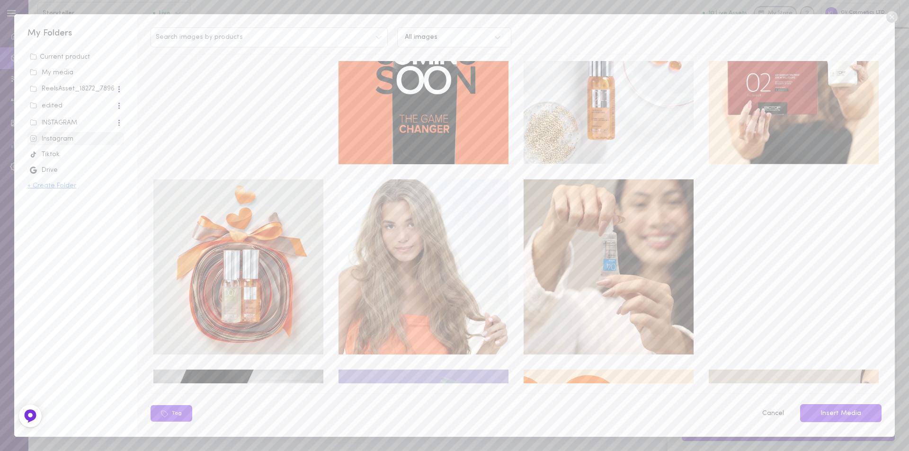
click at [56, 186] on button "+ Create Folder" at bounding box center [51, 186] width 49 height 7
click at [57, 188] on input "text" at bounding box center [75, 188] width 97 height 18
type input "911"
click at [35, 207] on button "Add" at bounding box center [33, 206] width 13 height 7
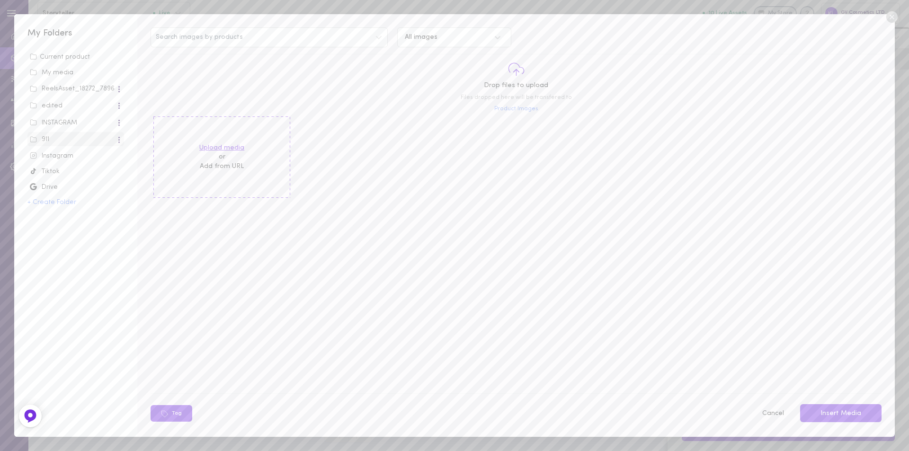
click at [238, 146] on label "Upload media" at bounding box center [221, 147] width 45 height 9
click at [0, 0] on input "Upload media" at bounding box center [0, 0] width 0 height 0
click at [221, 148] on label "Upload media" at bounding box center [221, 147] width 45 height 9
click at [0, 0] on input "Upload media" at bounding box center [0, 0] width 0 height 0
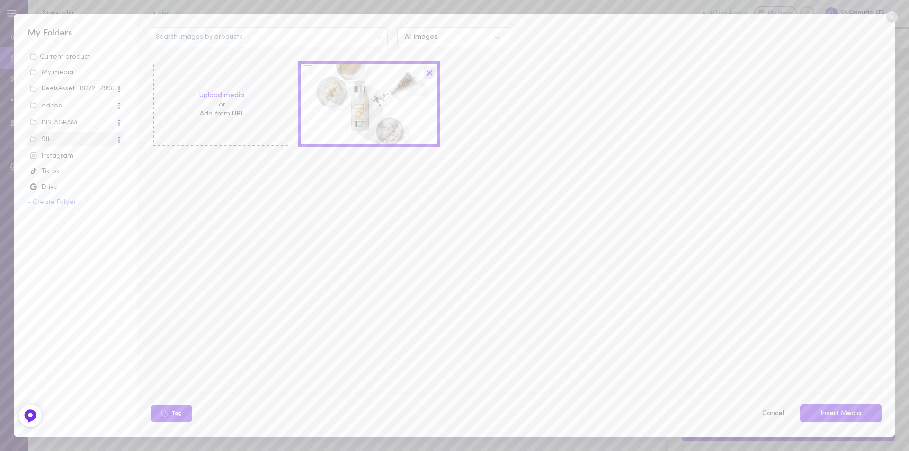
click at [426, 75] on icon at bounding box center [429, 73] width 7 height 7
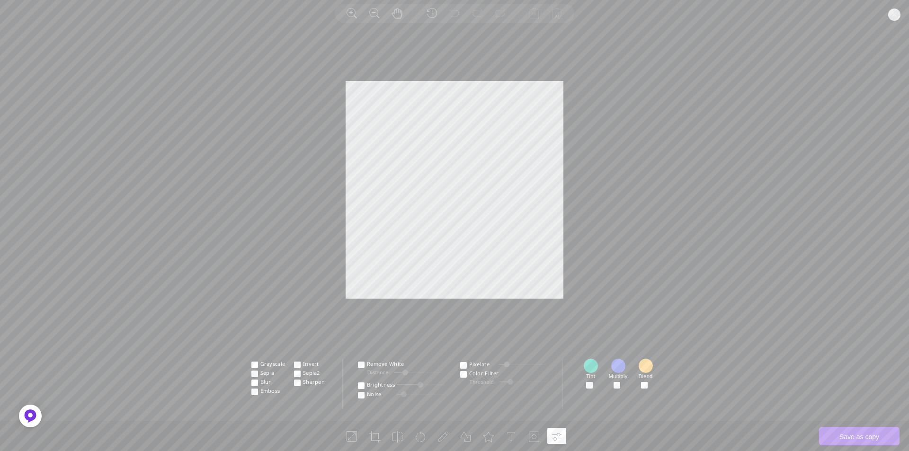
click at [892, 17] on circle at bounding box center [894, 15] width 12 height 12
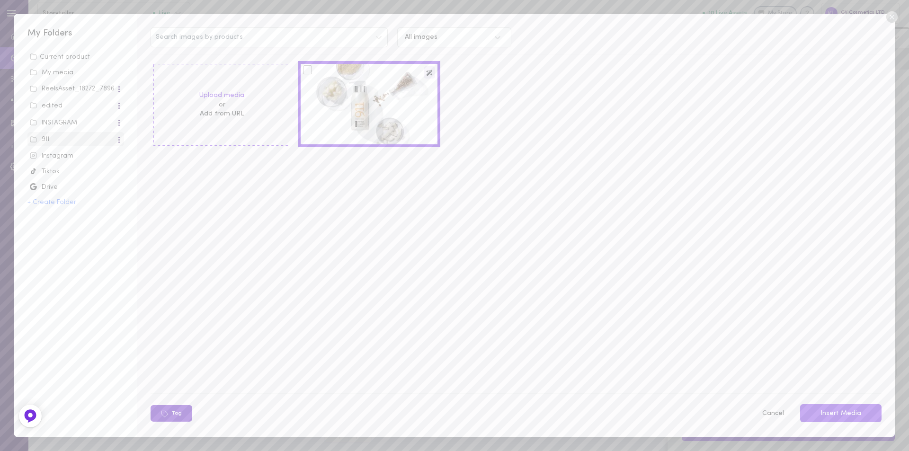
click at [172, 417] on button "Tag" at bounding box center [171, 413] width 42 height 17
click at [309, 71] on div at bounding box center [307, 69] width 9 height 9
click at [0, 0] on input "checkbox" at bounding box center [0, 0] width 0 height 0
click at [233, 414] on button "Tag" at bounding box center [231, 413] width 42 height 17
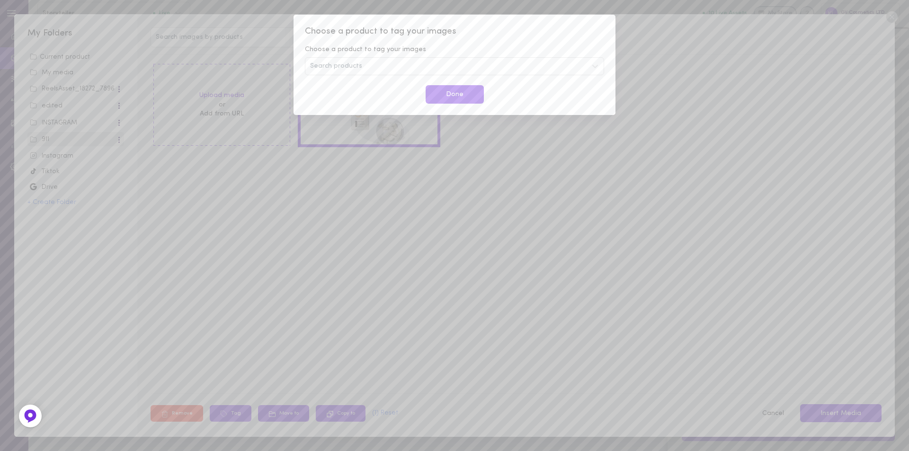
click at [427, 63] on div "Search products" at bounding box center [454, 66] width 299 height 18
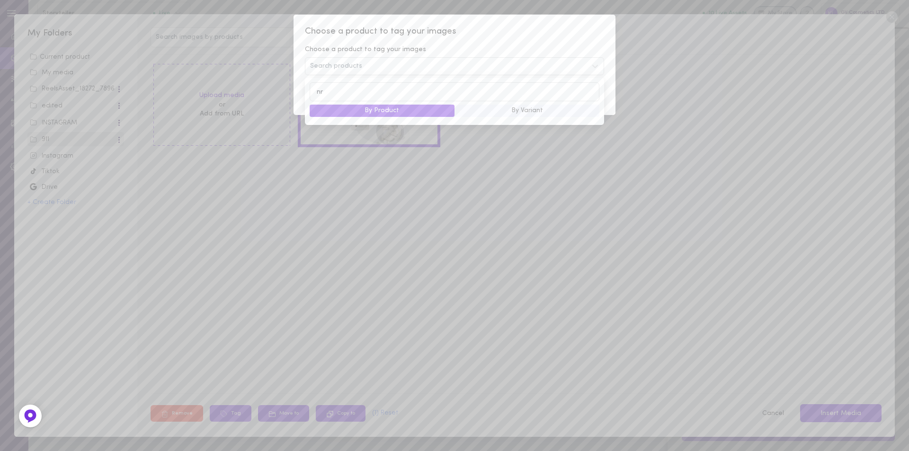
type input "n"
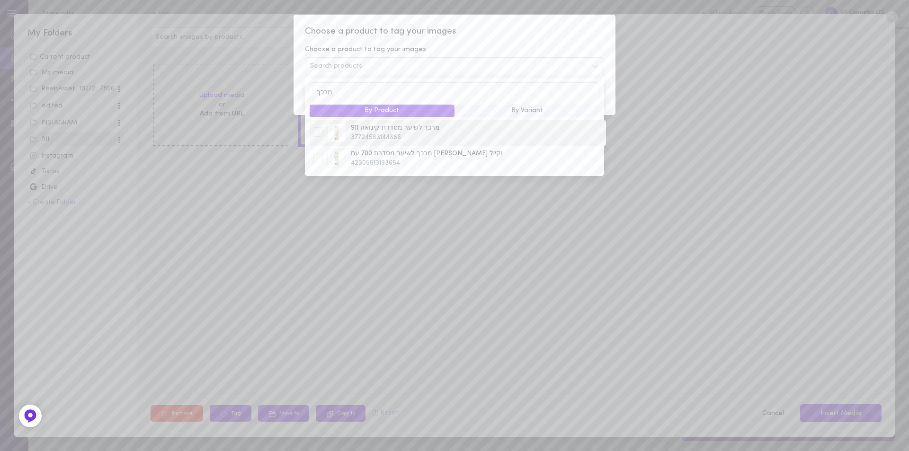
type input "מרכך"
click at [319, 137] on div at bounding box center [317, 131] width 9 height 9
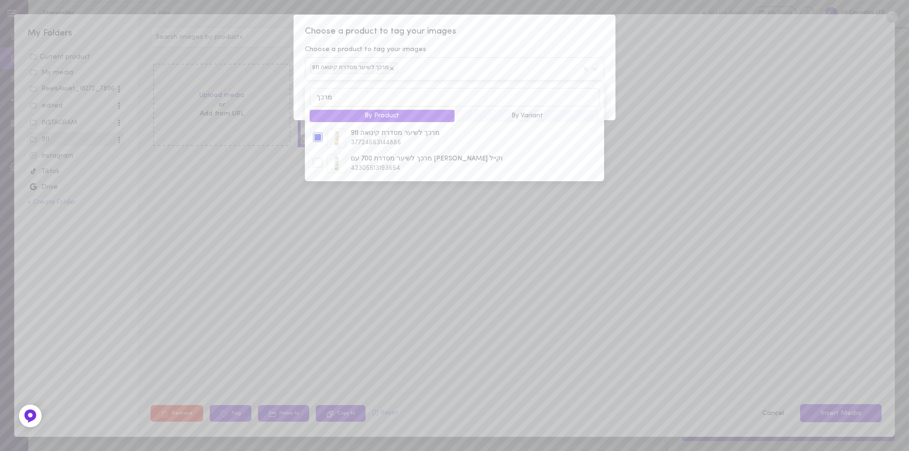
click at [563, 202] on div "Choose a product to tag your images Choose a product to tag your images מרכך לש…" at bounding box center [454, 225] width 909 height 451
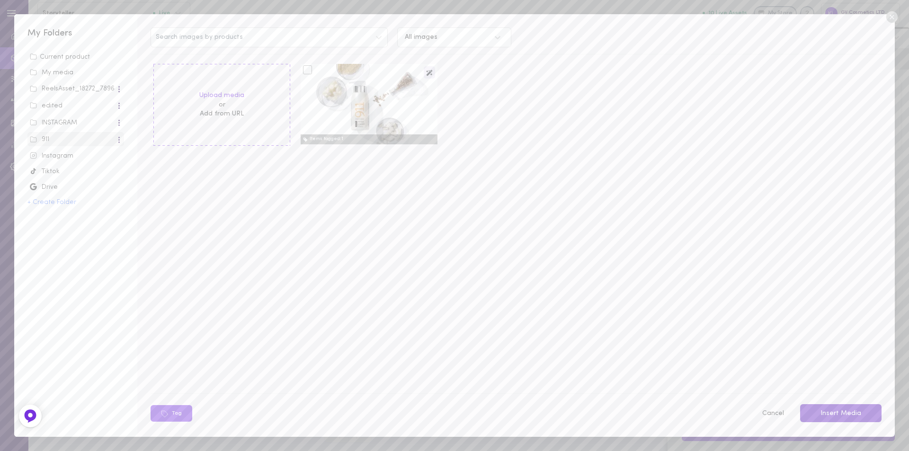
click at [839, 411] on button "Insert Media" at bounding box center [840, 413] width 81 height 18
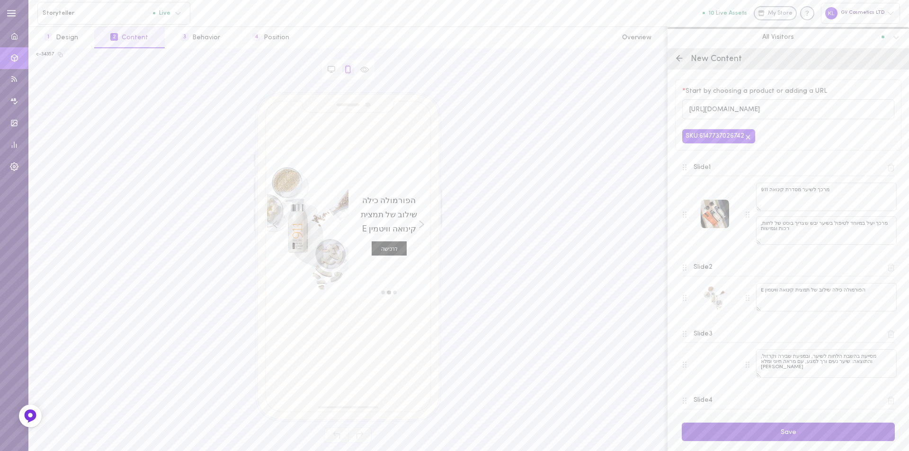
click at [833, 433] on button "Save" at bounding box center [787, 432] width 213 height 18
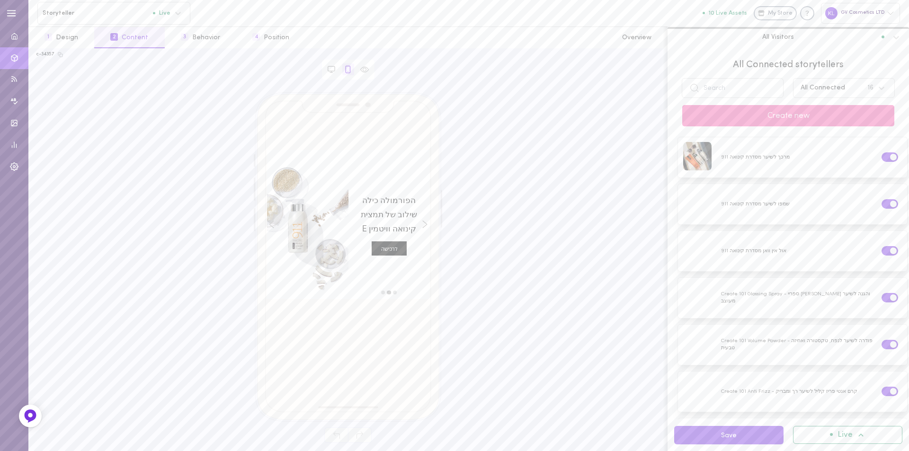
click at [425, 222] on icon "חץ ימינה" at bounding box center [424, 225] width 5 height 8
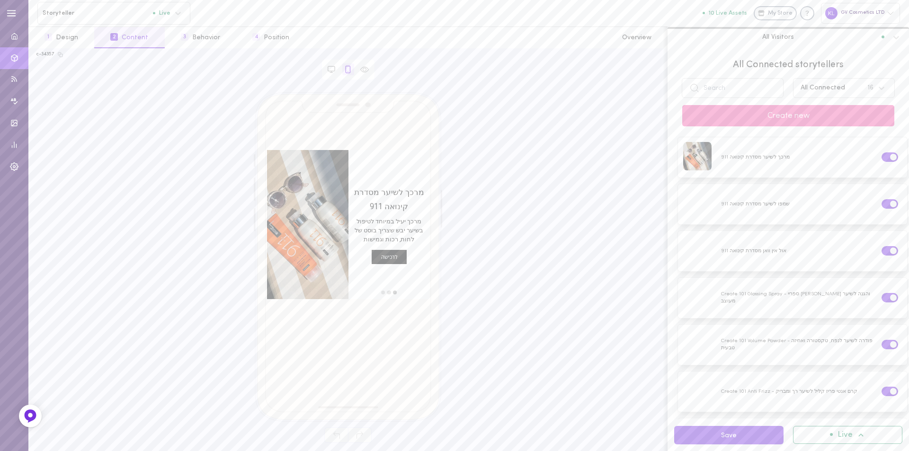
click at [270, 225] on icon "חץ שמאלה" at bounding box center [272, 224] width 4 height 7
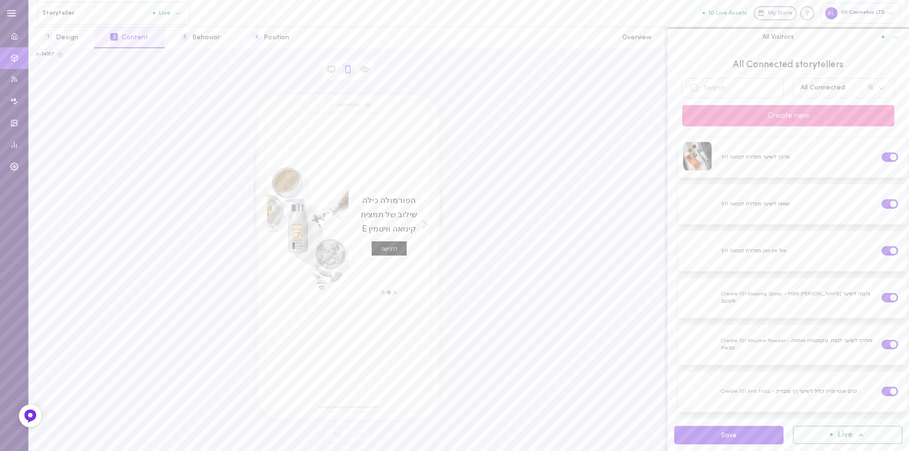
click at [272, 224] on icon "חץ שמאלה" at bounding box center [271, 225] width 5 height 8
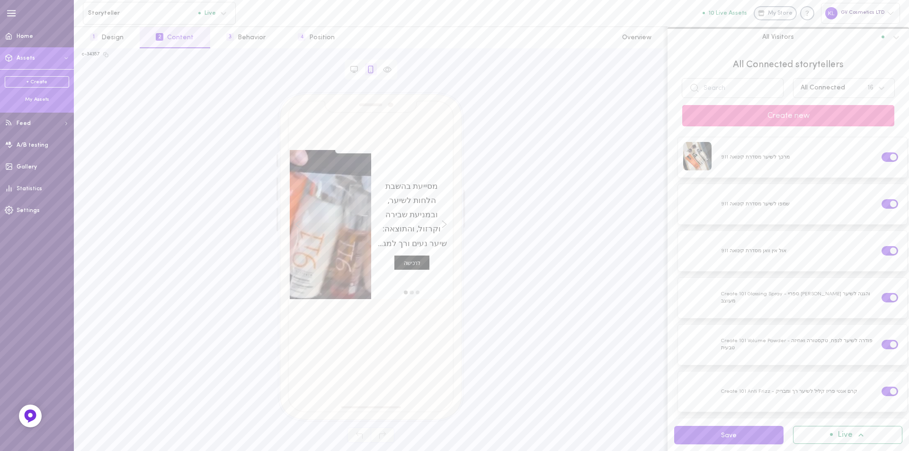
click at [43, 97] on div "My Assets" at bounding box center [37, 99] width 64 height 7
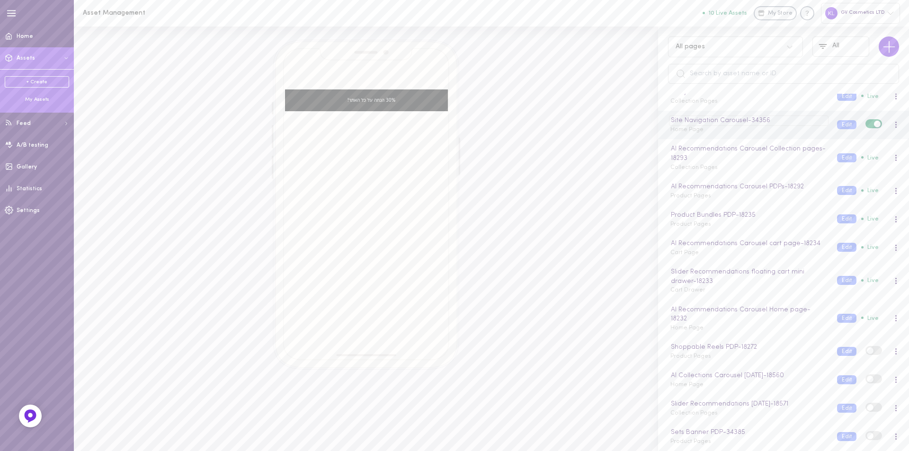
scroll to position [77, 0]
click at [894, 216] on div at bounding box center [895, 219] width 2 height 7
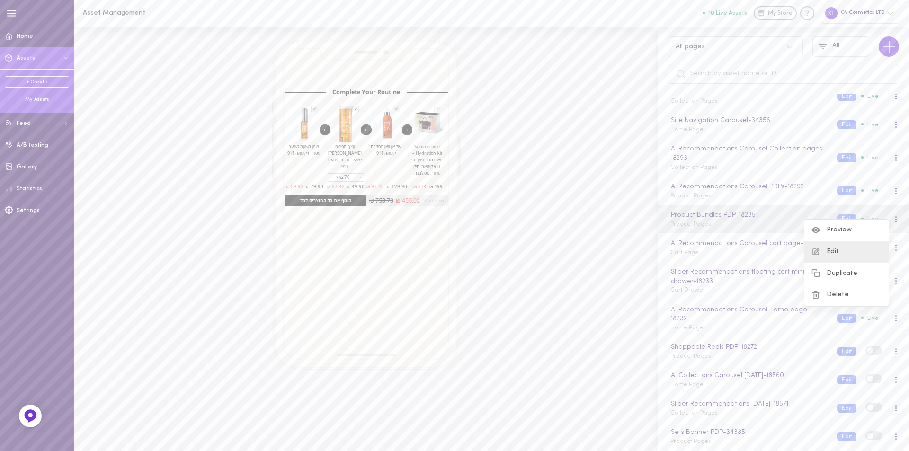
click at [836, 255] on div "Edit" at bounding box center [846, 252] width 84 height 22
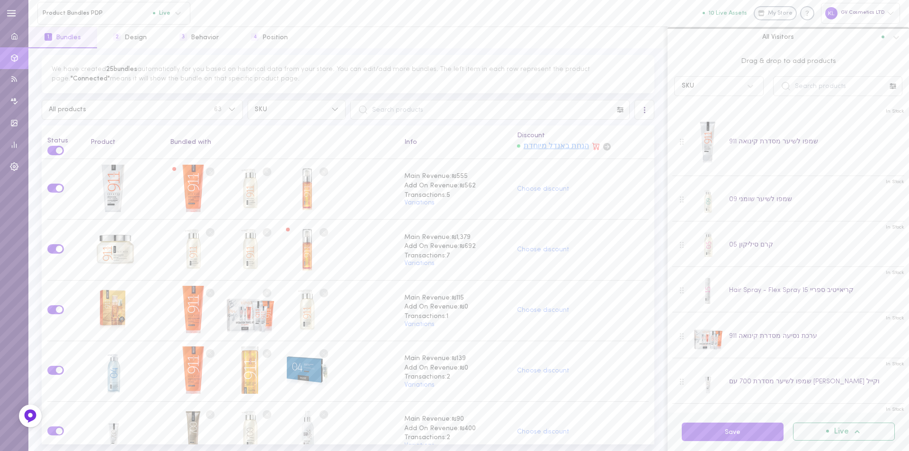
click at [576, 145] on div "הנחת באנדל מיוחדת" at bounding box center [555, 147] width 65 height 12
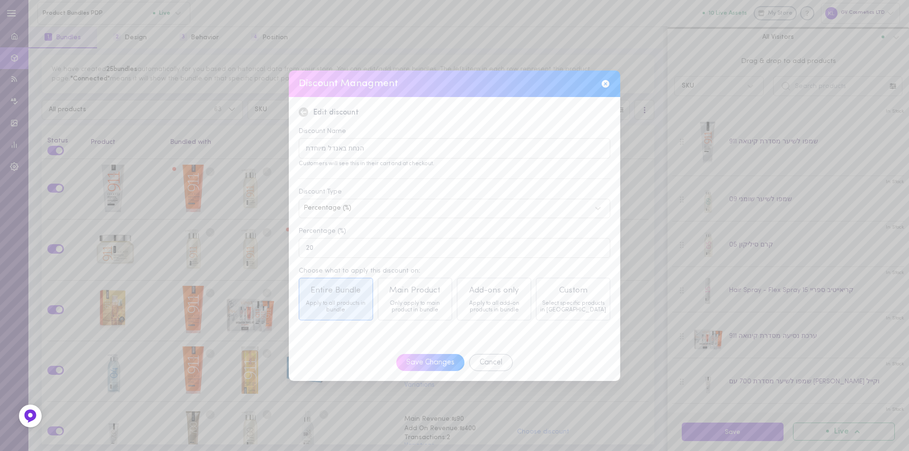
click at [602, 82] on icon at bounding box center [605, 84] width 8 height 8
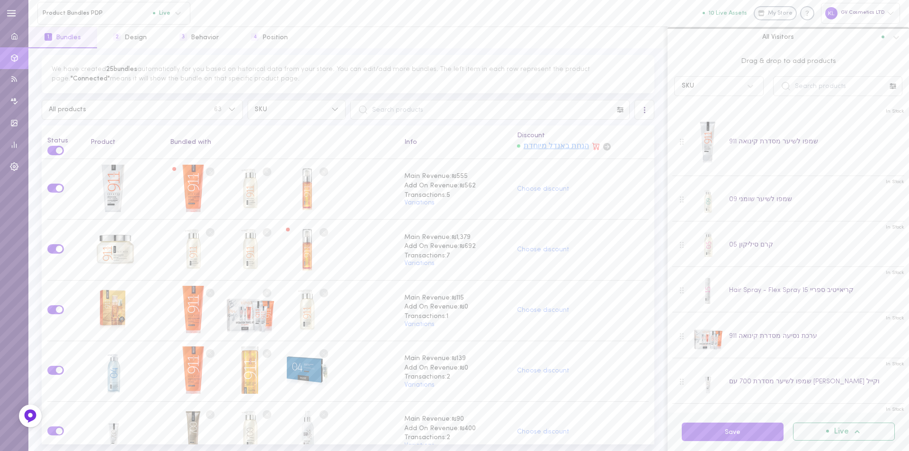
click at [551, 144] on div "הנחת באנדל מיוחדת" at bounding box center [555, 147] width 65 height 12
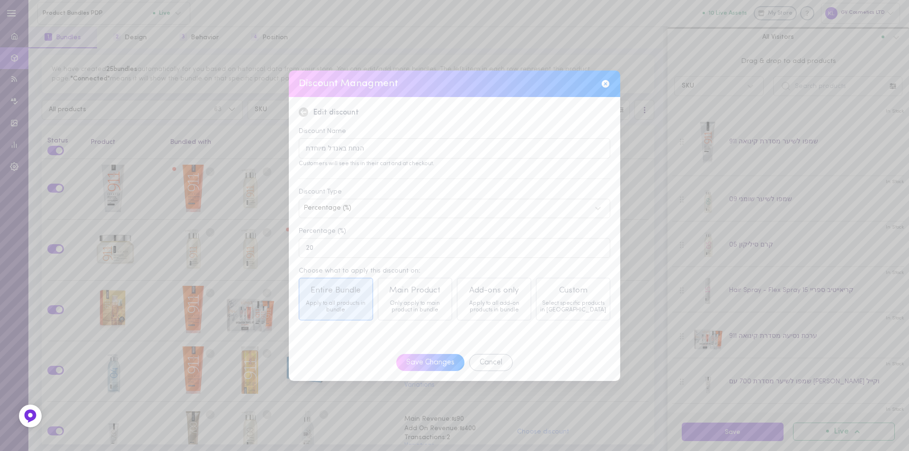
click at [332, 312] on div "Apply to all products in bundle" at bounding box center [335, 306] width 67 height 13
click at [337, 249] on input "20" at bounding box center [454, 248] width 311 height 20
drag, startPoint x: 325, startPoint y: 253, endPoint x: 263, endPoint y: 252, distance: 62.0
click at [263, 252] on div "Discount Managment Edit discount Discount Name הנחת באנדל מיוחדת Customers will…" at bounding box center [454, 225] width 909 height 451
type input "0"
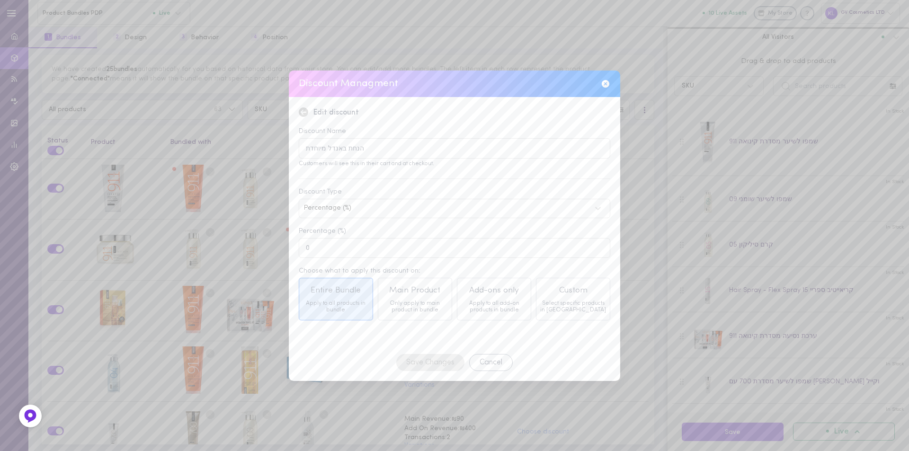
click at [360, 207] on div "Percentage (%)" at bounding box center [447, 208] width 286 height 7
click at [353, 251] on div "Percentage (%)" at bounding box center [454, 251] width 311 height 18
click at [419, 154] on input "הנחת באנדל מיוחדת" at bounding box center [454, 148] width 311 height 20
click at [600, 80] on div "Discount Managment" at bounding box center [454, 84] width 331 height 27
click at [608, 86] on icon at bounding box center [605, 83] width 9 height 9
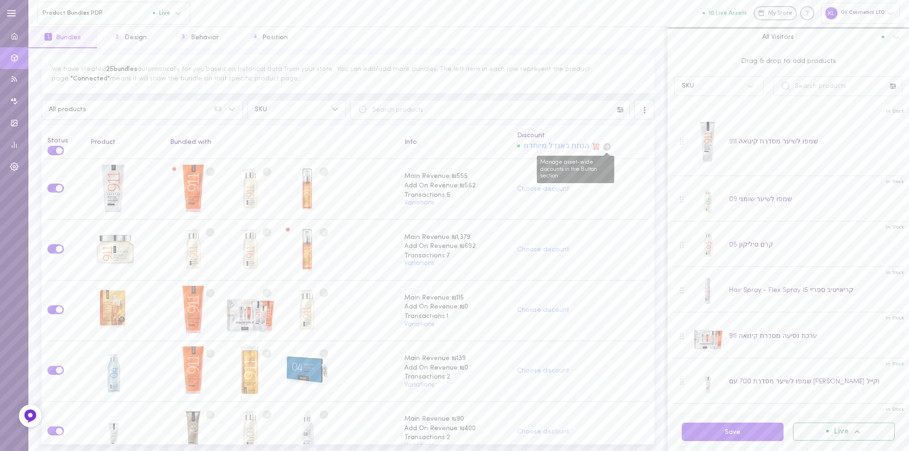
click at [603, 146] on icon "Manage asset-wide discounts in the Button section" at bounding box center [607, 147] width 8 height 8
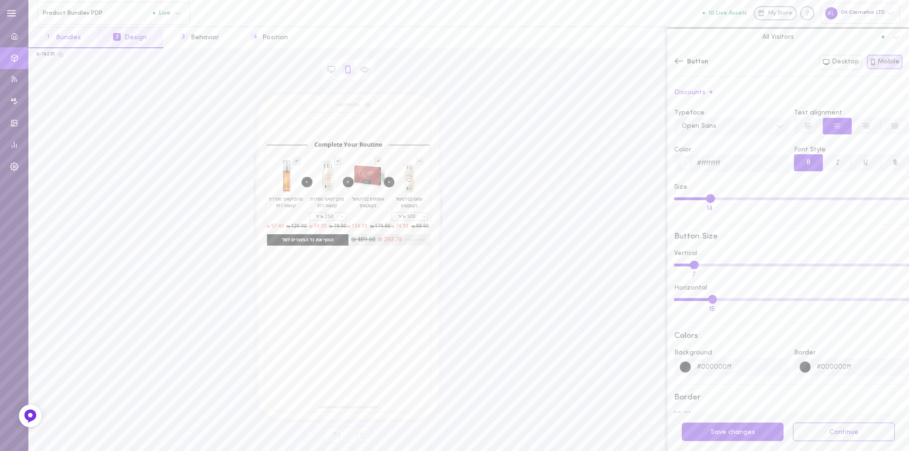
click at [77, 40] on button "1 Bundles" at bounding box center [62, 37] width 69 height 21
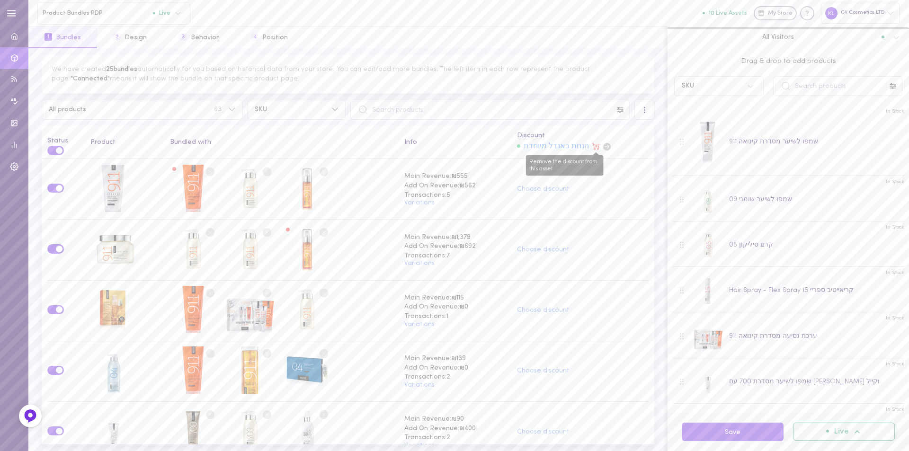
click at [592, 144] on icon "Remove the discount from this asset" at bounding box center [596, 146] width 8 height 8
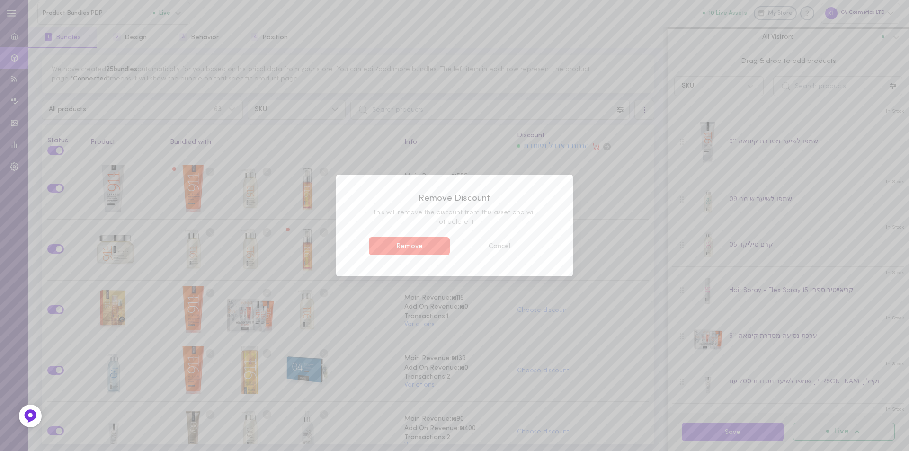
click at [424, 249] on button "Remove" at bounding box center [409, 246] width 81 height 18
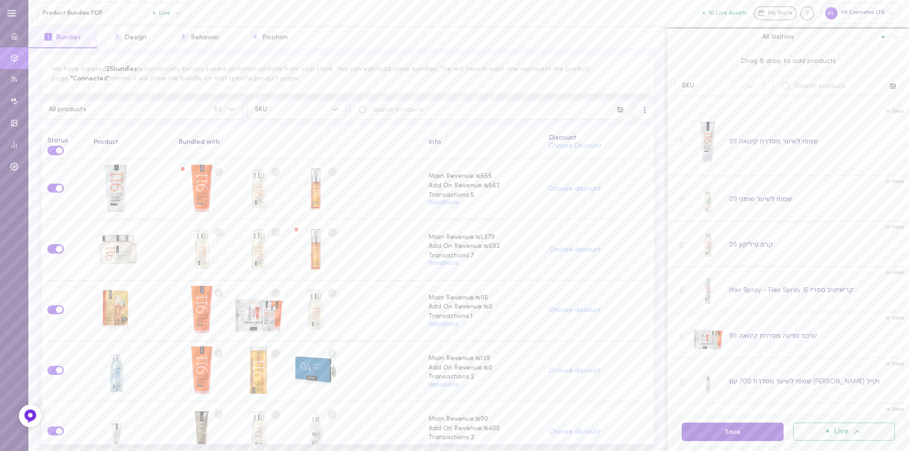
click at [741, 432] on button "Save" at bounding box center [732, 432] width 102 height 18
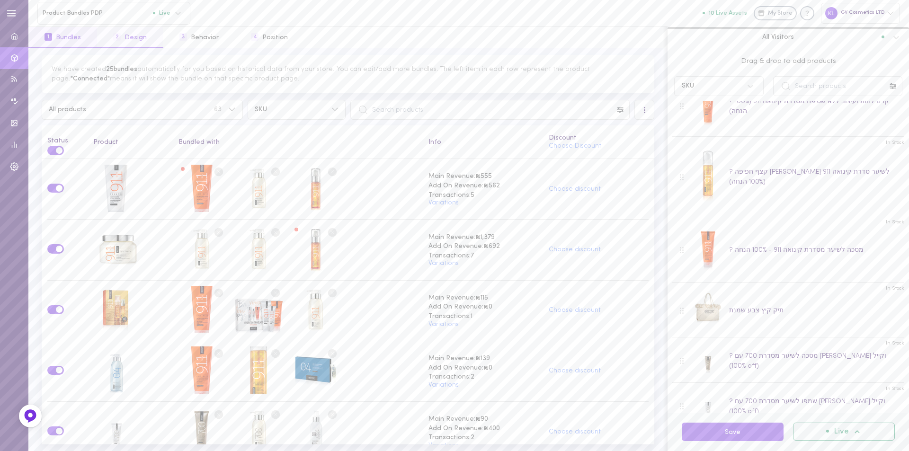
click at [136, 38] on button "2 Design" at bounding box center [130, 37] width 66 height 21
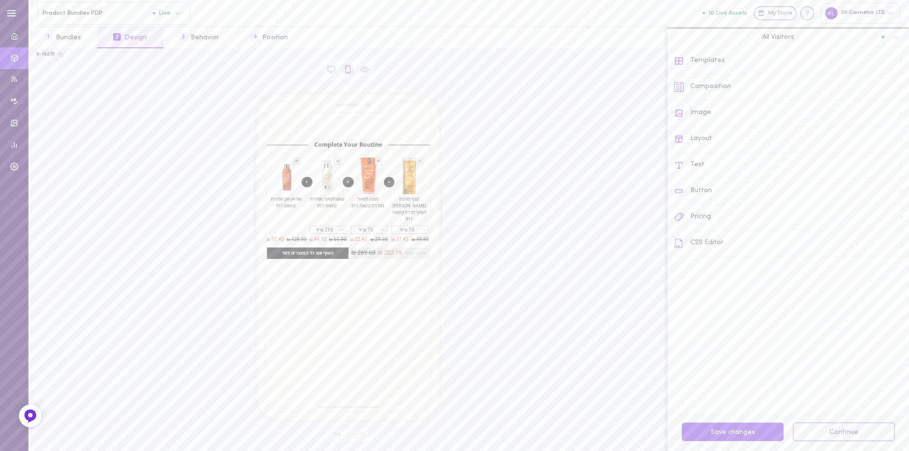
click at [702, 216] on div "Pricing" at bounding box center [791, 217] width 235 height 26
click at [894, 128] on icon at bounding box center [898, 131] width 8 height 8
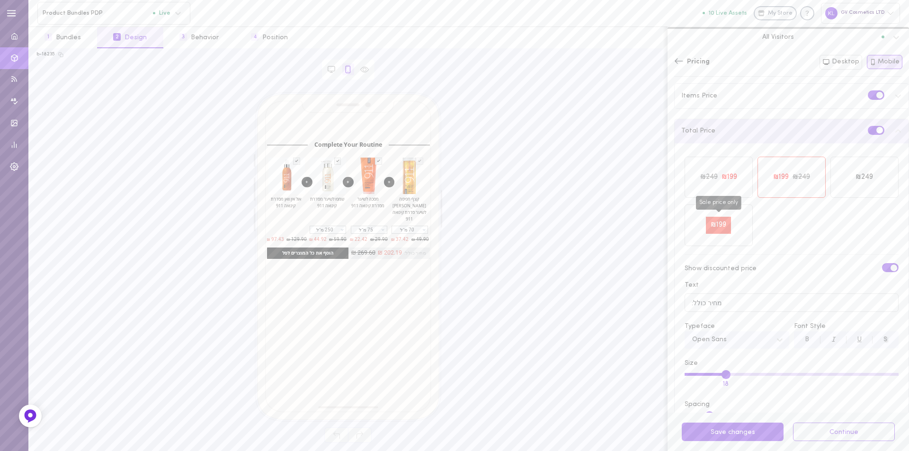
click at [729, 224] on div "₪199" at bounding box center [718, 225] width 25 height 17
click at [733, 436] on button "Save 1 changes" at bounding box center [732, 432] width 102 height 18
click at [726, 177] on div "₪199" at bounding box center [728, 177] width 19 height 11
click at [801, 176] on div "₪249" at bounding box center [800, 177] width 21 height 11
click at [729, 429] on button "Save 1 changes" at bounding box center [732, 432] width 102 height 18
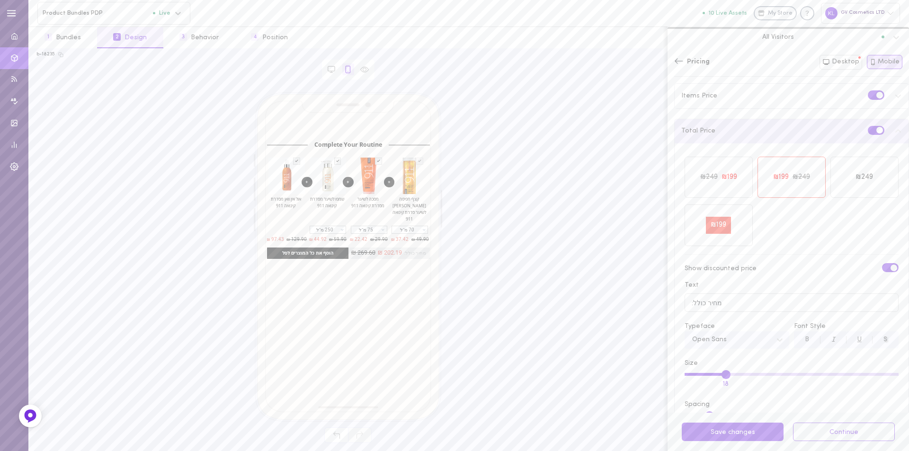
click at [178, 12] on icon at bounding box center [177, 13] width 9 height 9
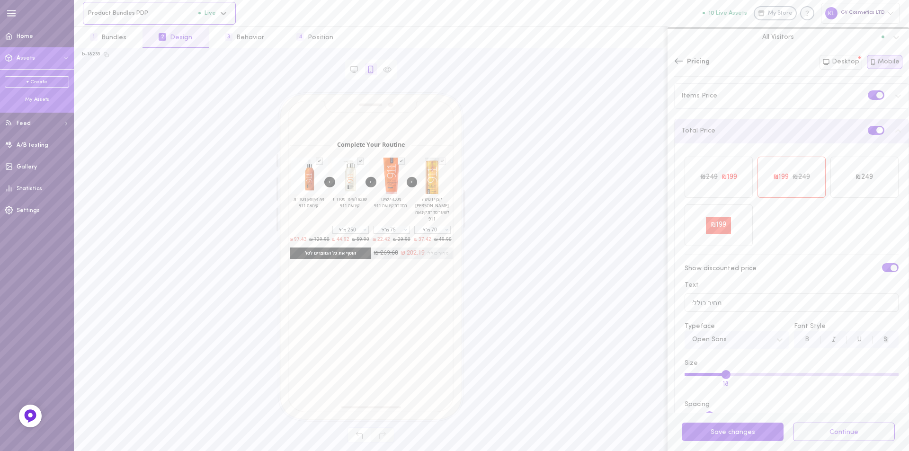
click at [37, 98] on div "My Assets" at bounding box center [37, 99] width 64 height 7
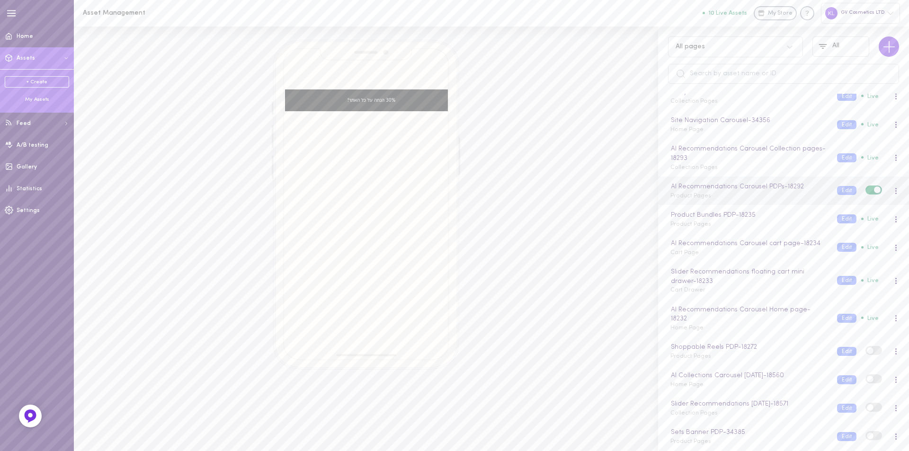
scroll to position [77, 0]
click at [760, 378] on div "AI Collections Carousel [DATE] - 18560" at bounding box center [748, 376] width 159 height 10
click at [894, 379] on div at bounding box center [895, 379] width 2 height 7
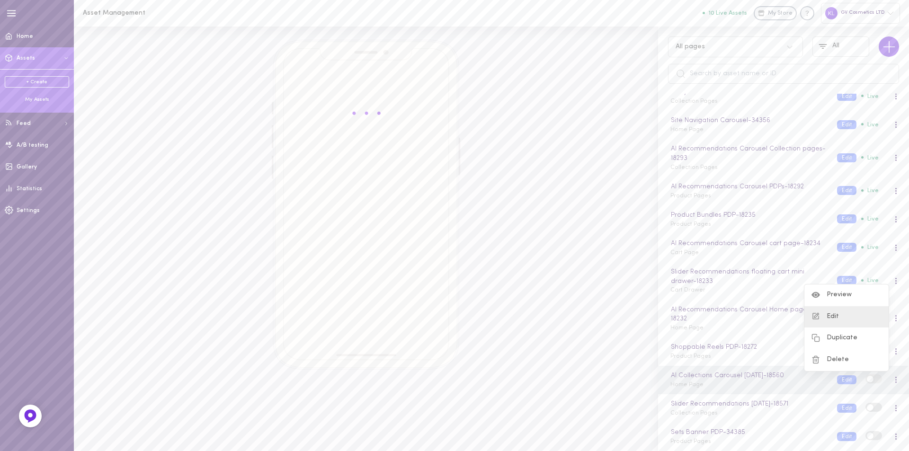
click at [836, 315] on div "Edit" at bounding box center [846, 317] width 84 height 22
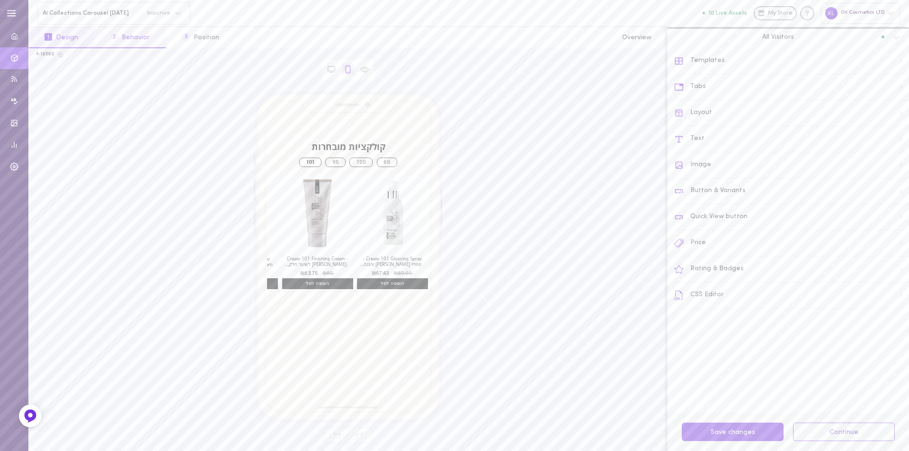
click at [126, 35] on button "2 Behavior" at bounding box center [129, 37] width 71 height 21
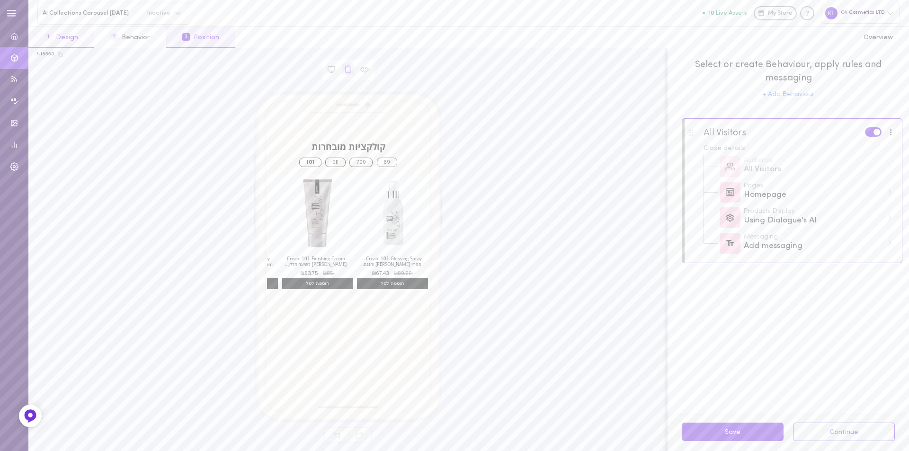
click at [65, 40] on button "1 Design" at bounding box center [61, 37] width 66 height 21
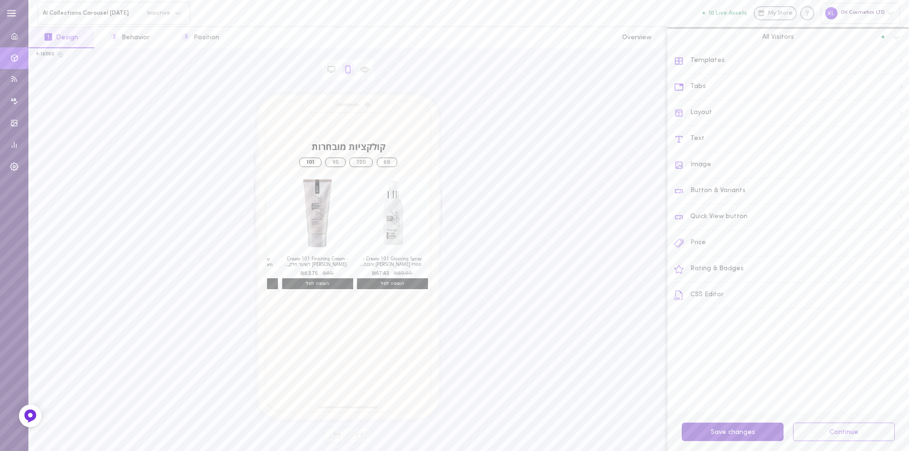
click at [722, 431] on button "Save changes" at bounding box center [732, 432] width 102 height 18
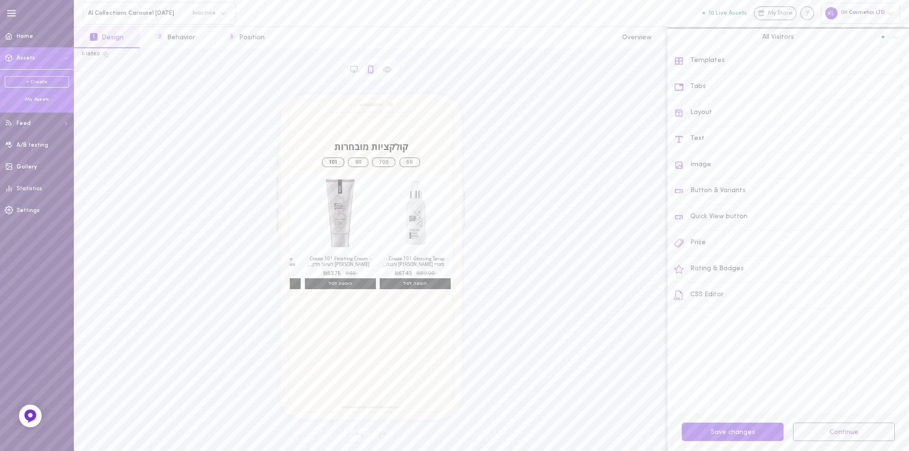
click at [44, 96] on div "My Assets" at bounding box center [37, 99] width 64 height 7
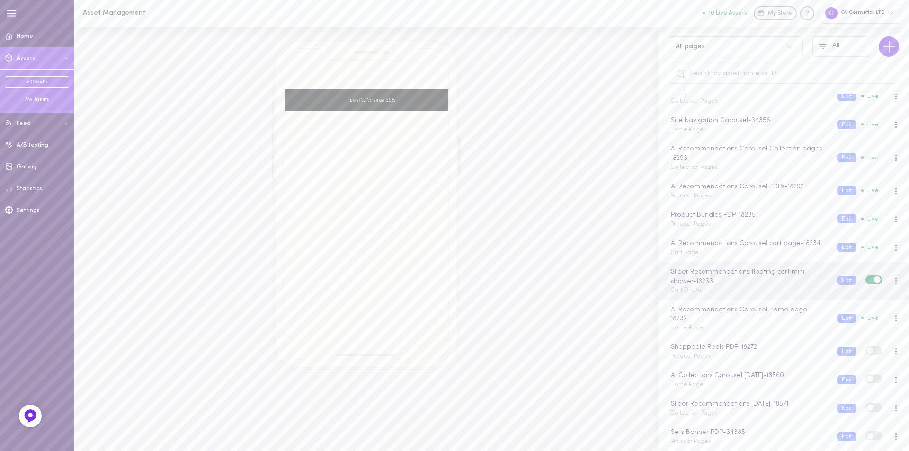
scroll to position [77, 0]
click at [865, 381] on label at bounding box center [873, 378] width 17 height 9
click at [0, 0] on input "checkbox" at bounding box center [0, 0] width 0 height 0
